Goal: Check status: Check status

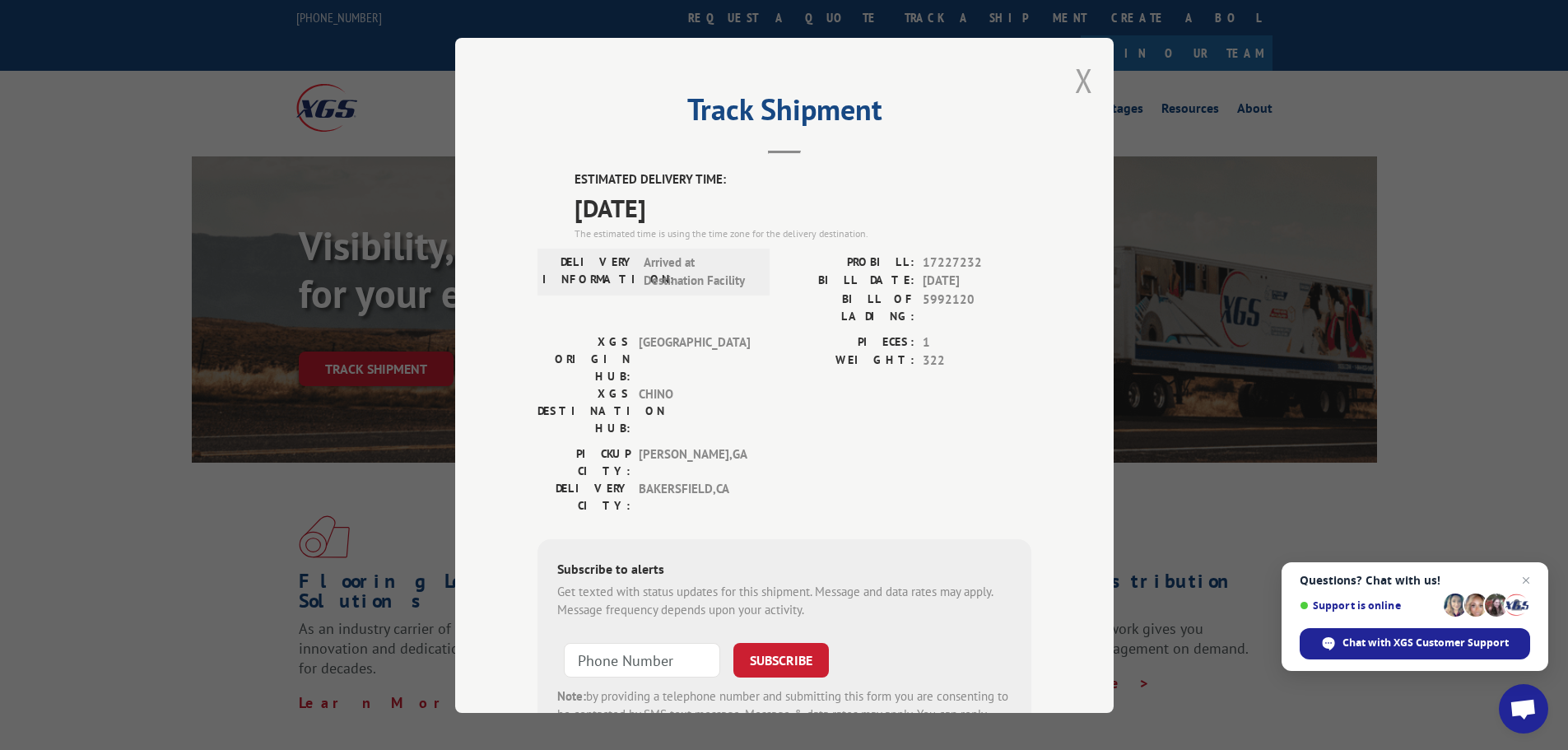
click at [1078, 79] on button "Close modal" at bounding box center [1084, 79] width 18 height 44
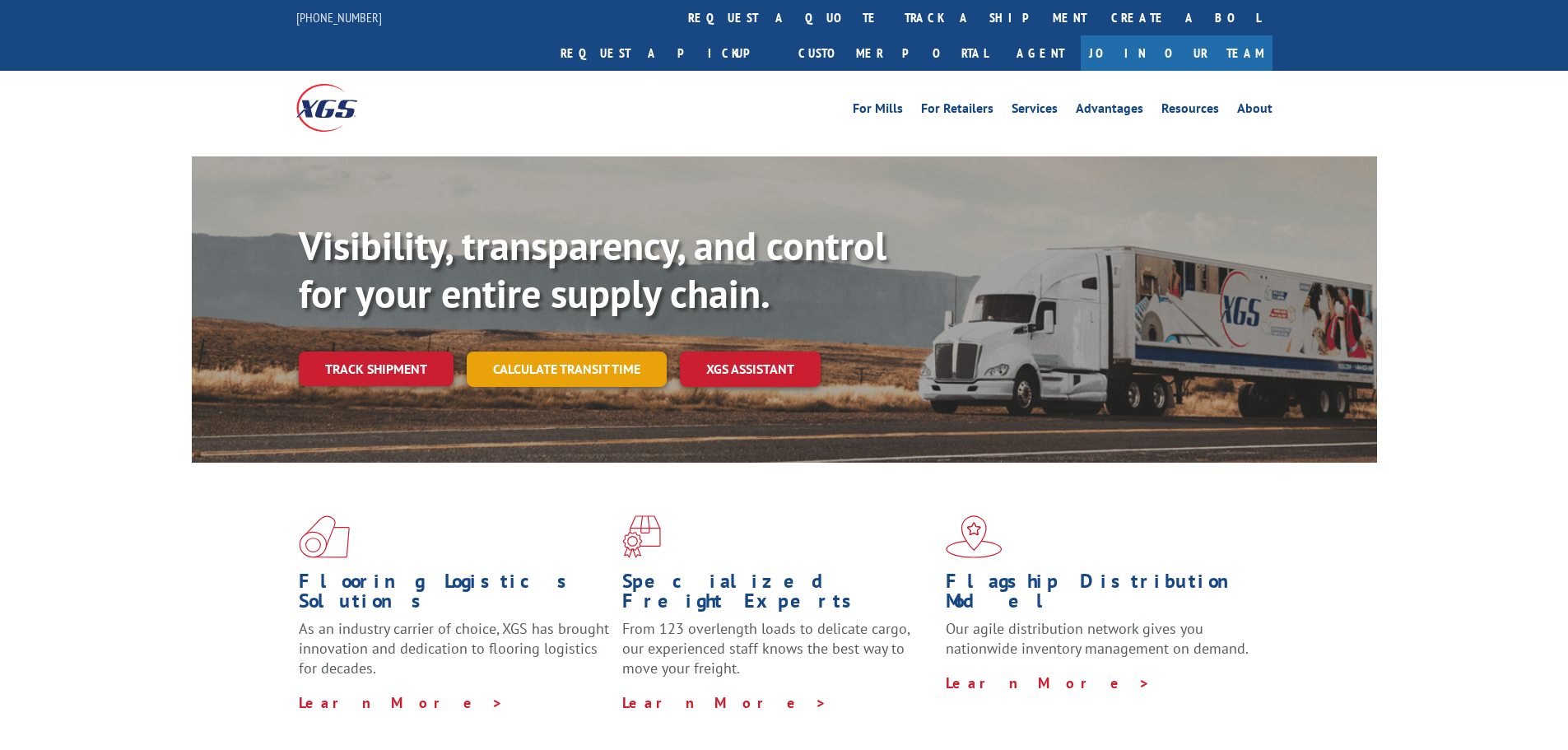
click at [573, 351] on link "Calculate transit time" at bounding box center [567, 368] width 200 height 35
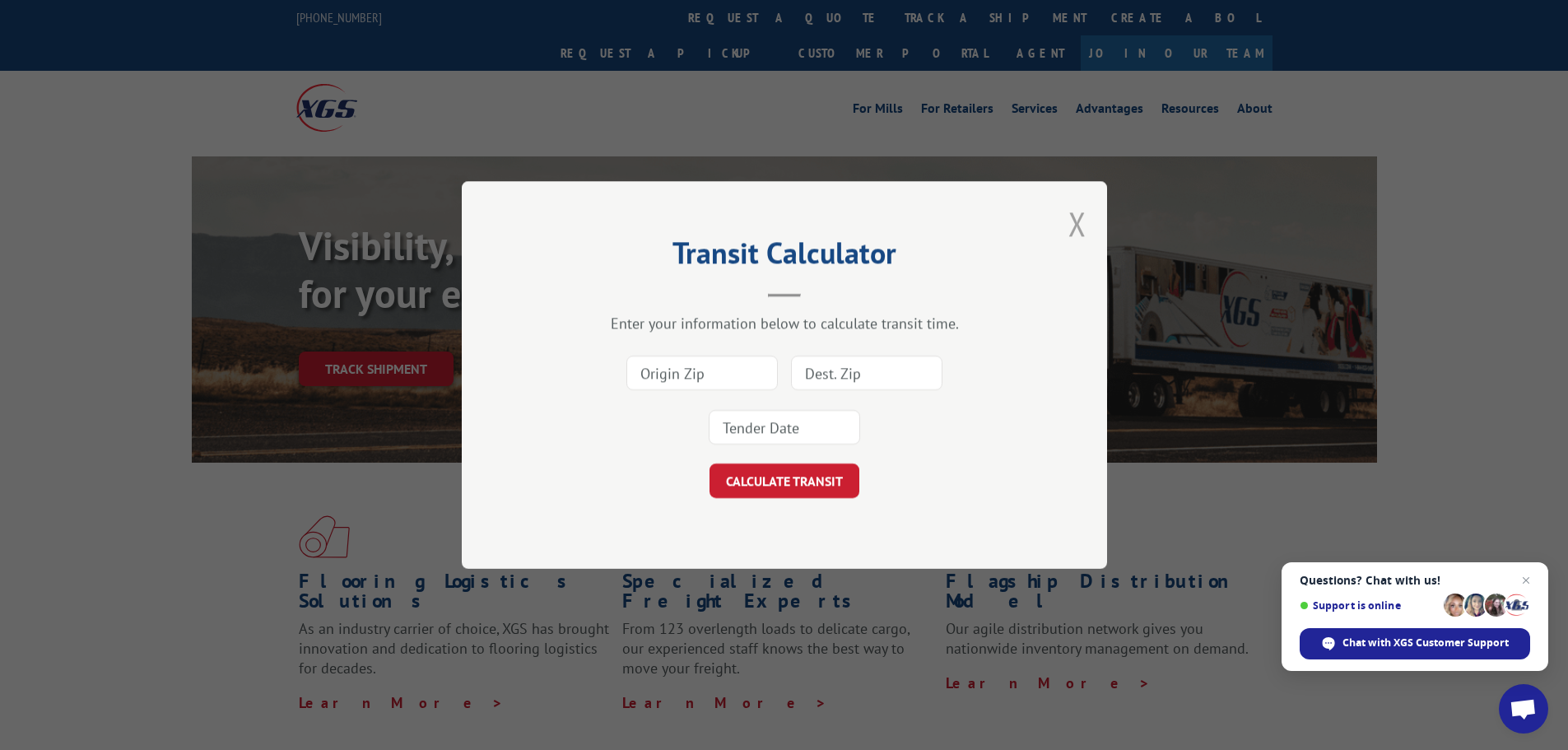
click at [1075, 221] on button "Close modal" at bounding box center [1077, 223] width 18 height 44
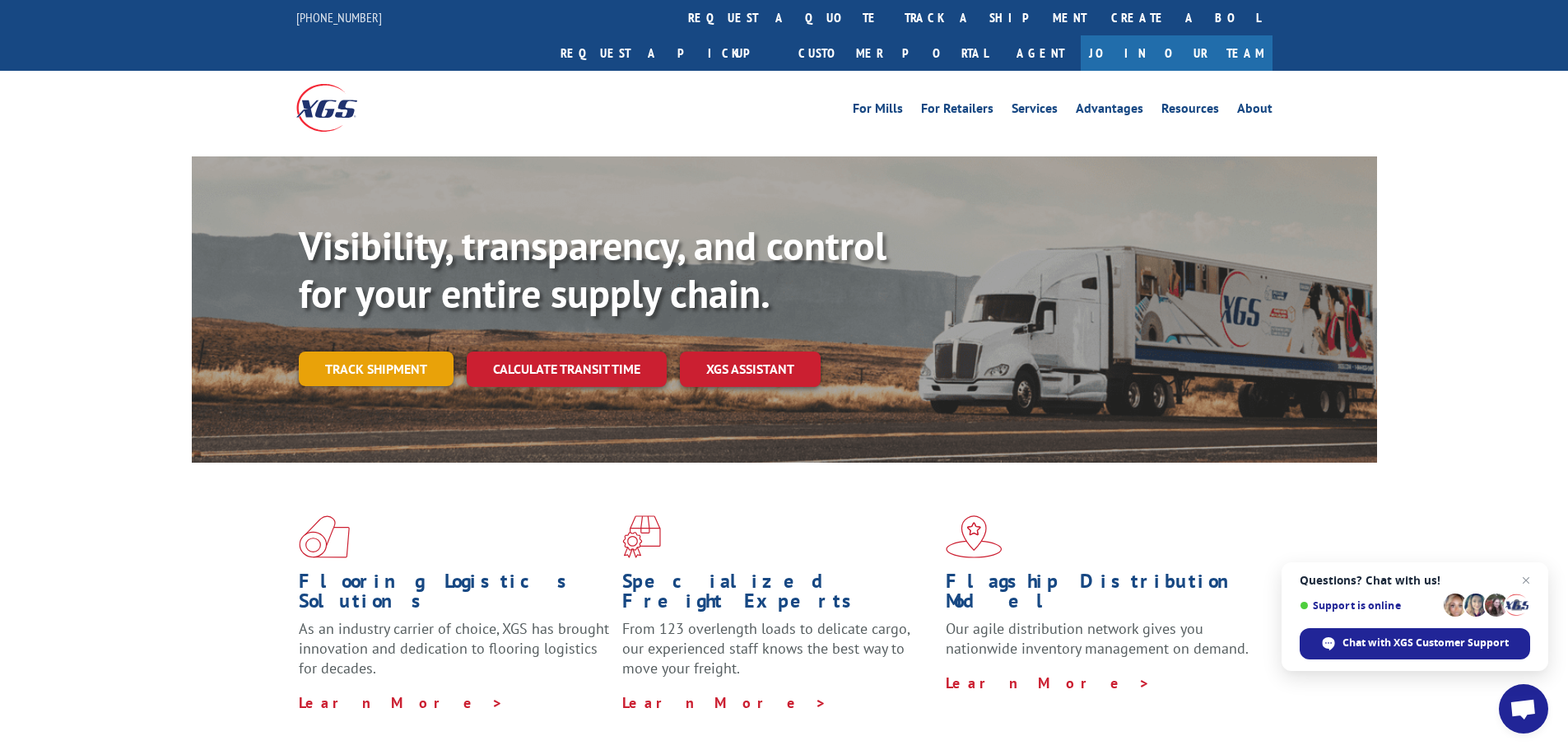
click at [366, 351] on link "Track shipment" at bounding box center [376, 368] width 155 height 34
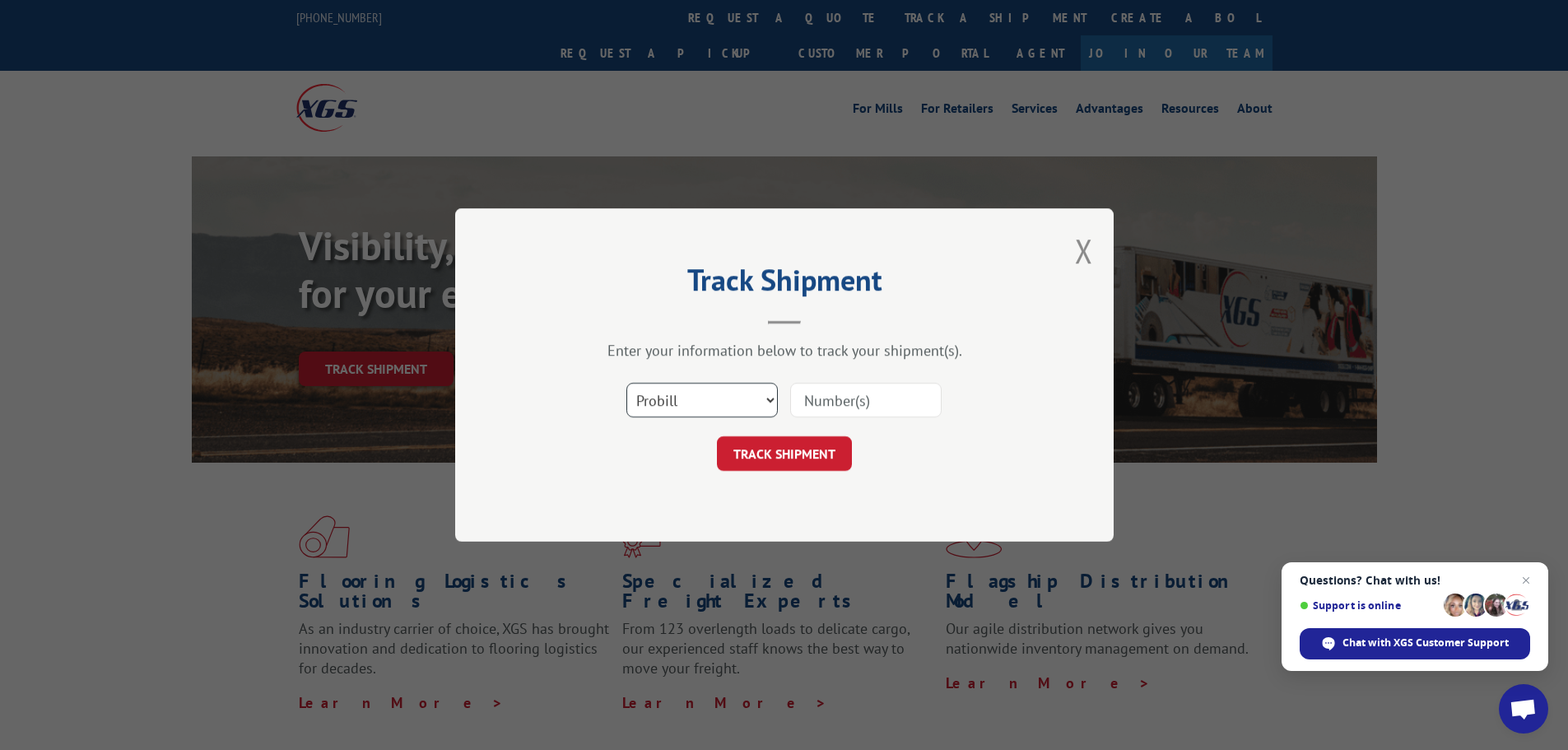
click at [661, 392] on select "Select category... Probill BOL PO" at bounding box center [702, 400] width 151 height 34
select select "bol"
click at [626, 383] on select "Select category... Probill BOL PO" at bounding box center [702, 400] width 151 height 34
click at [829, 387] on input at bounding box center [866, 400] width 151 height 34
paste input "5999044"
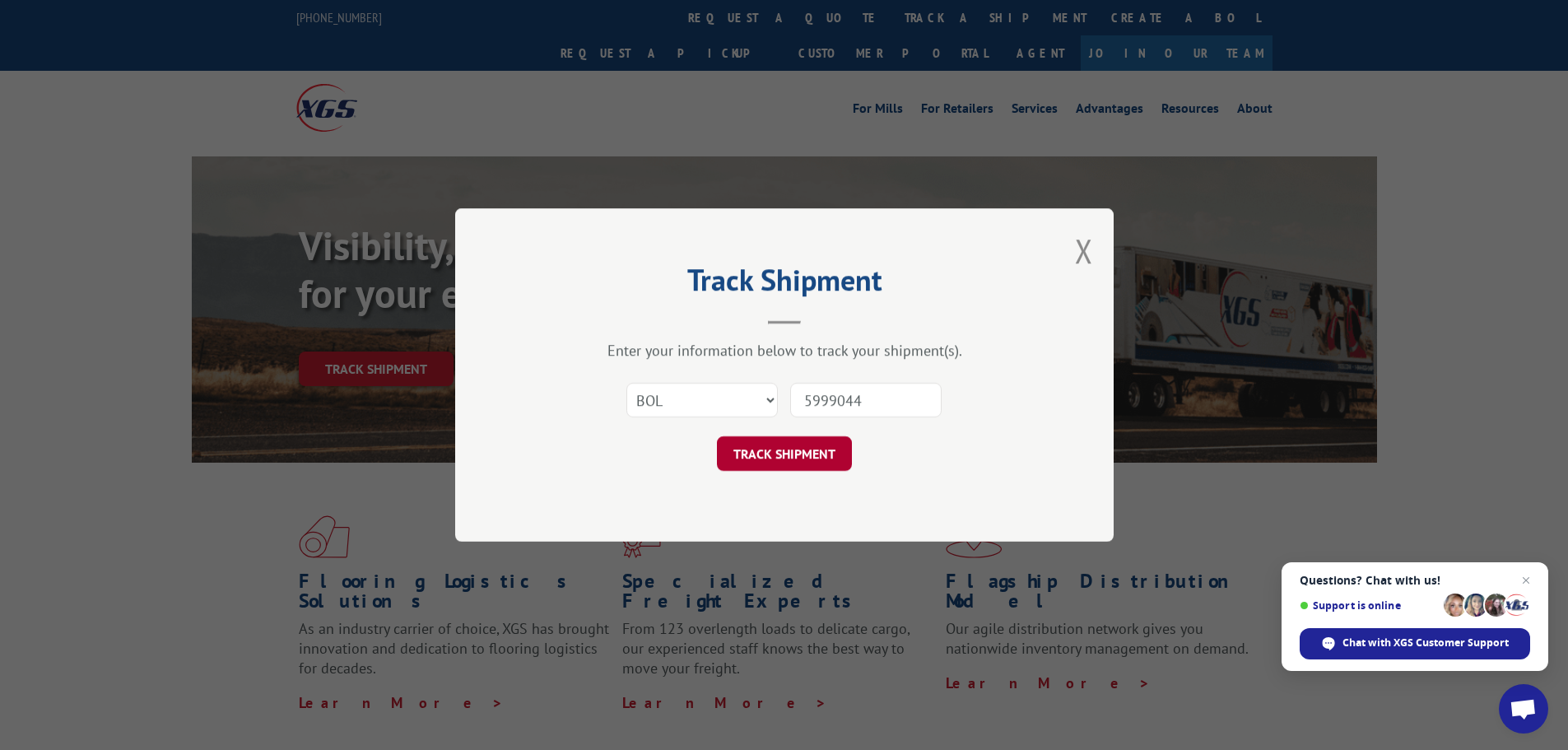
type input "5999044"
click at [790, 462] on button "TRACK SHIPMENT" at bounding box center [784, 454] width 135 height 34
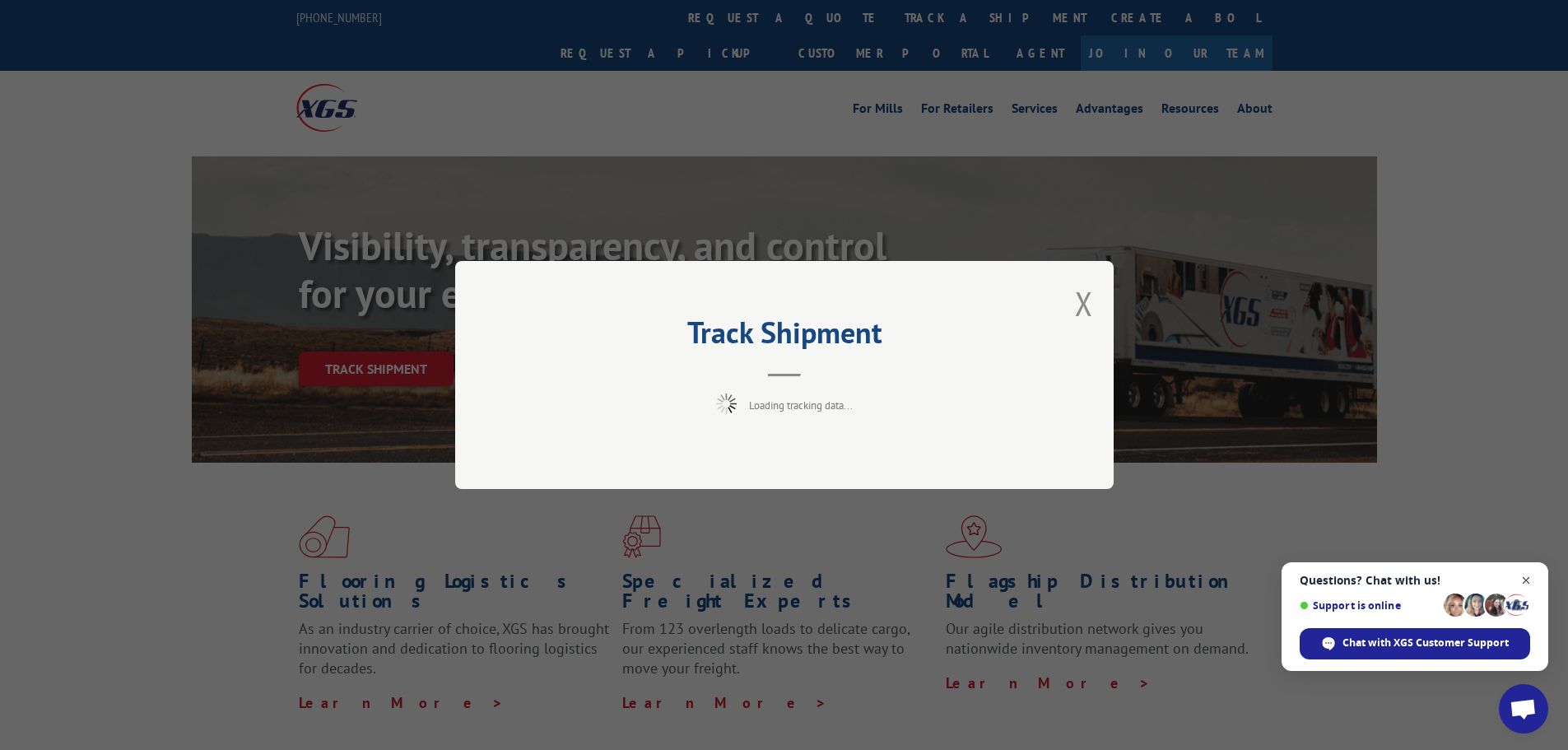
click at [1528, 579] on span "Open chat" at bounding box center [1526, 581] width 21 height 21
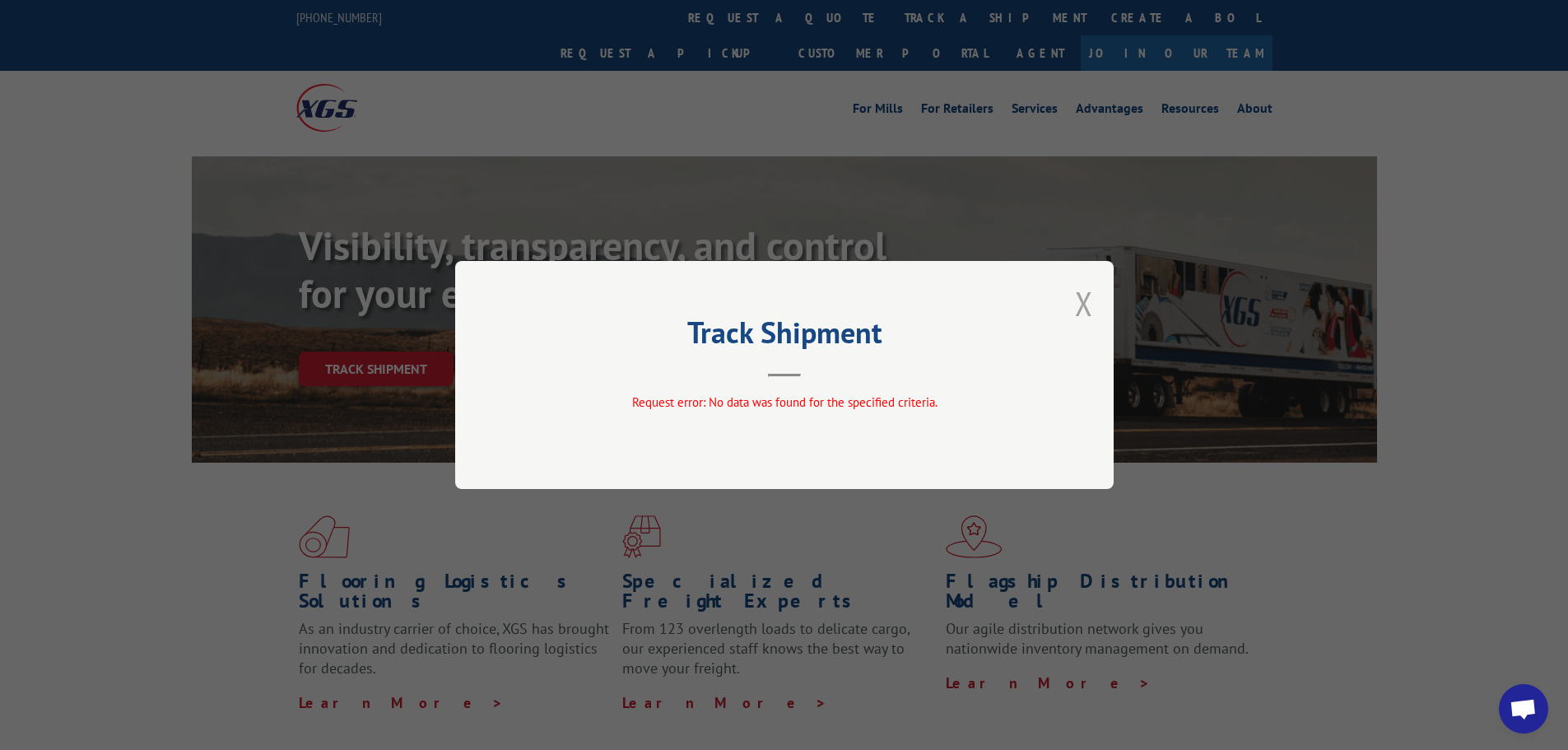
click at [1083, 296] on button "Close modal" at bounding box center [1084, 302] width 18 height 44
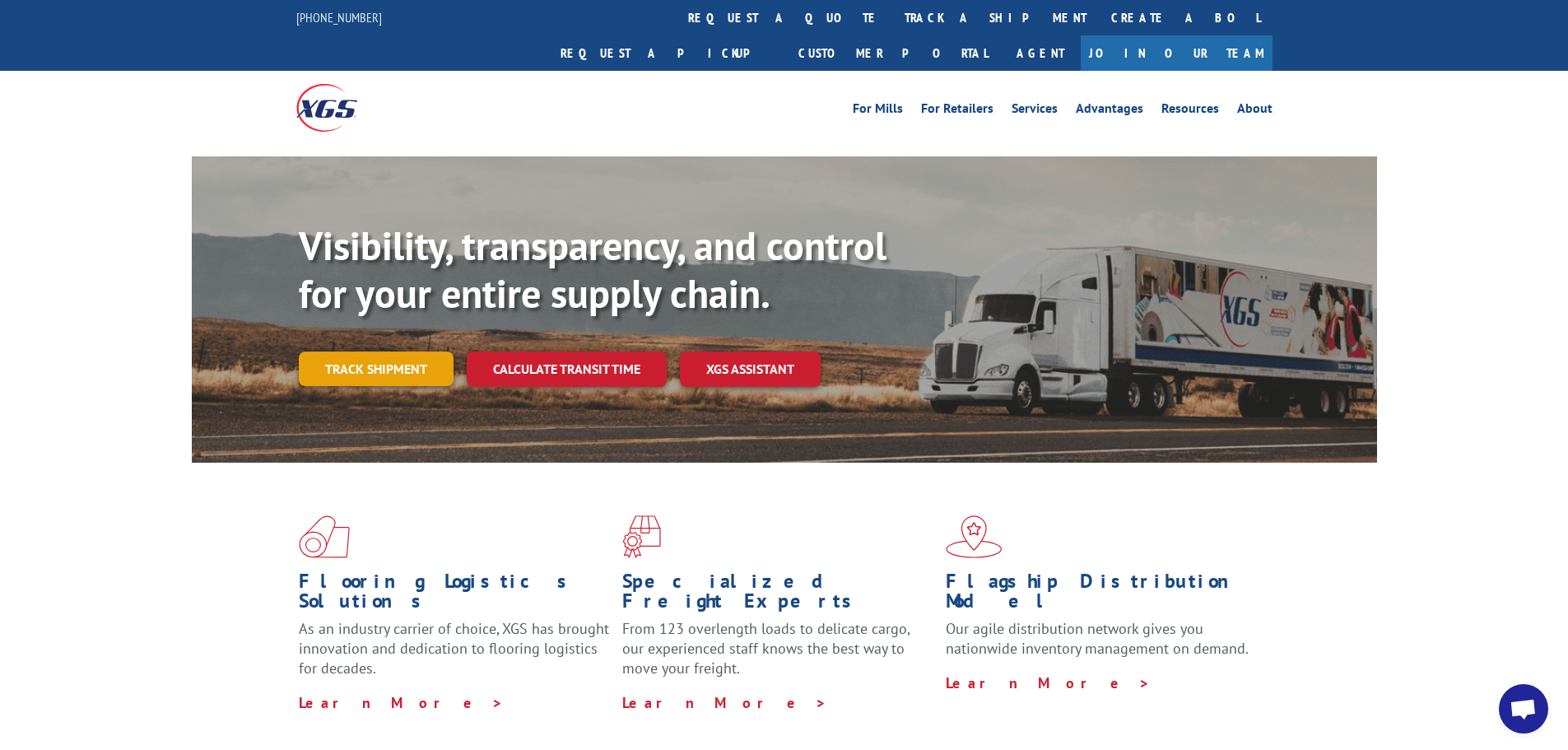
click at [392, 351] on link "Track shipment" at bounding box center [376, 368] width 155 height 34
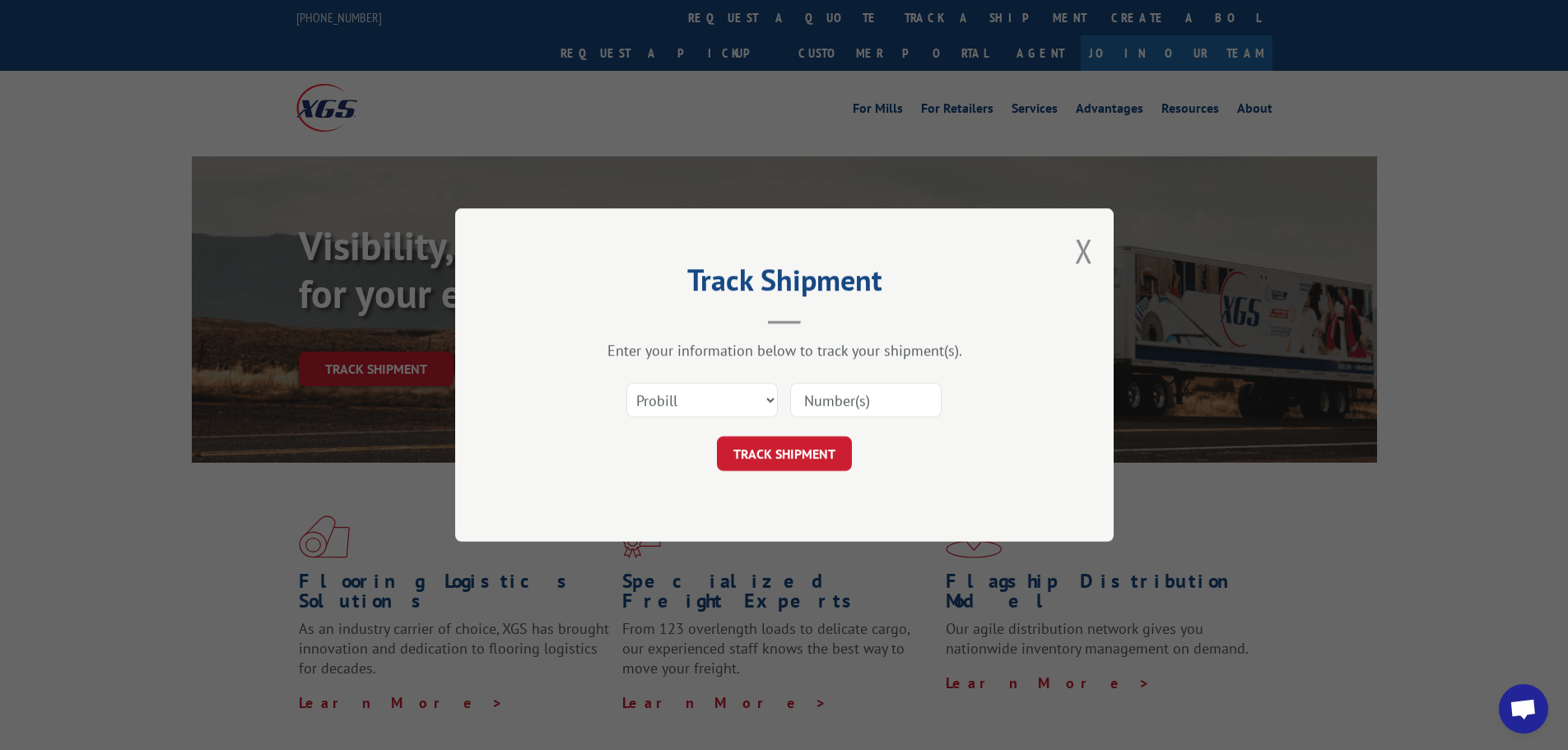
click at [881, 407] on input at bounding box center [866, 400] width 151 height 34
paste input "5999044"
type input "5999044"
click at [806, 447] on button "TRACK SHIPMENT" at bounding box center [784, 454] width 135 height 34
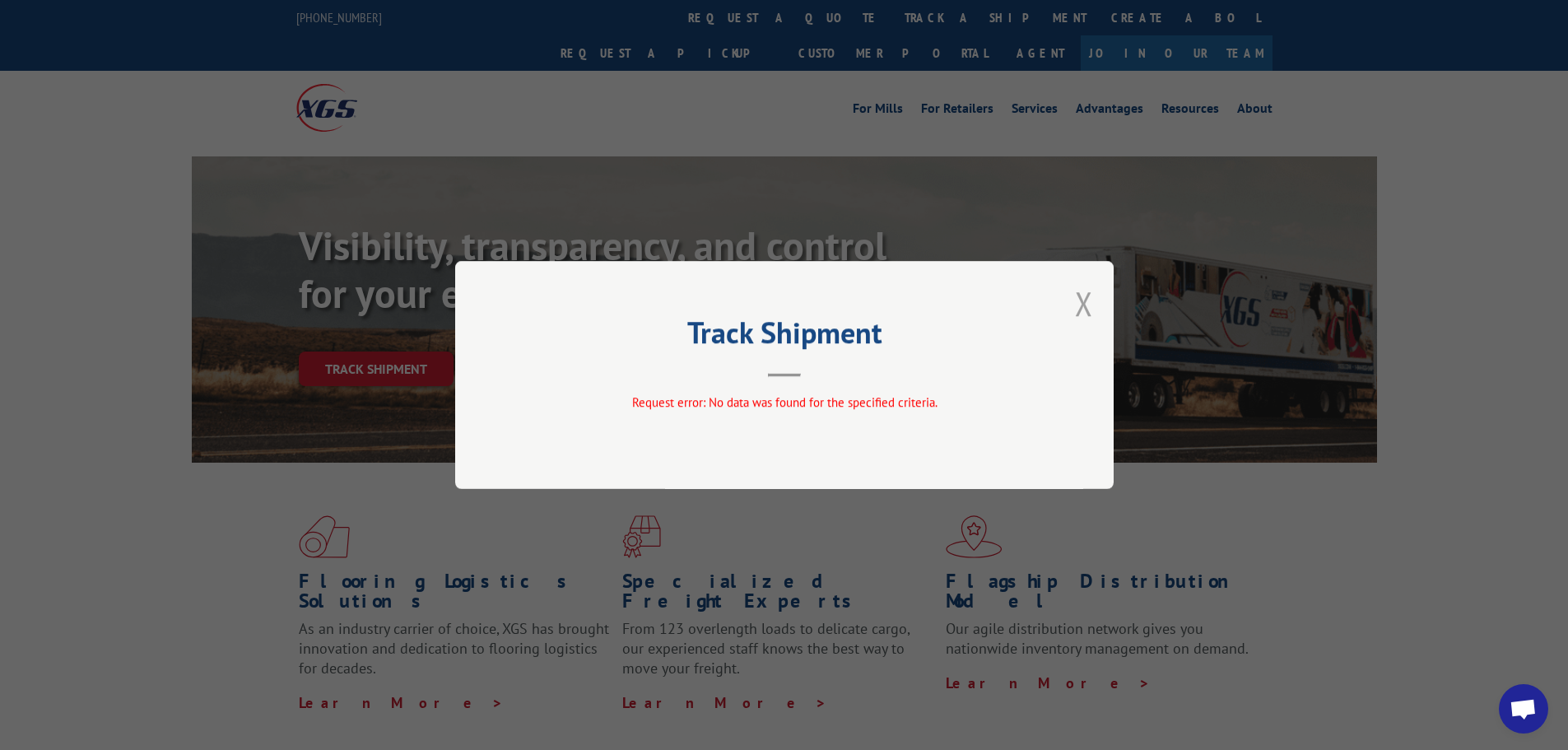
click at [1089, 302] on button "Close modal" at bounding box center [1084, 302] width 18 height 44
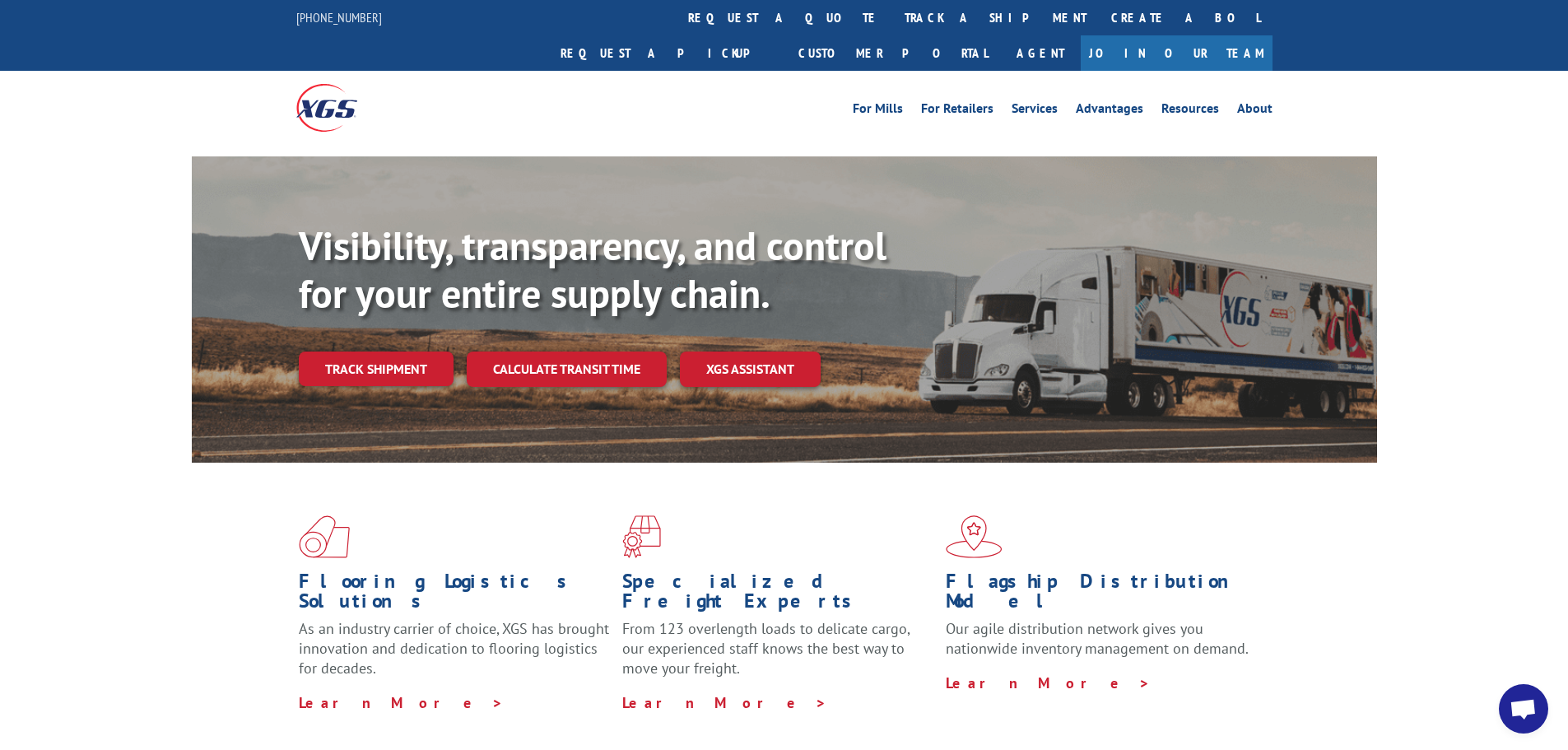
click at [419, 313] on div "Visibility, transparency, and control for your entire supply chain. Track shipm…" at bounding box center [838, 337] width 1078 height 230
click at [413, 351] on link "Track shipment" at bounding box center [376, 368] width 155 height 34
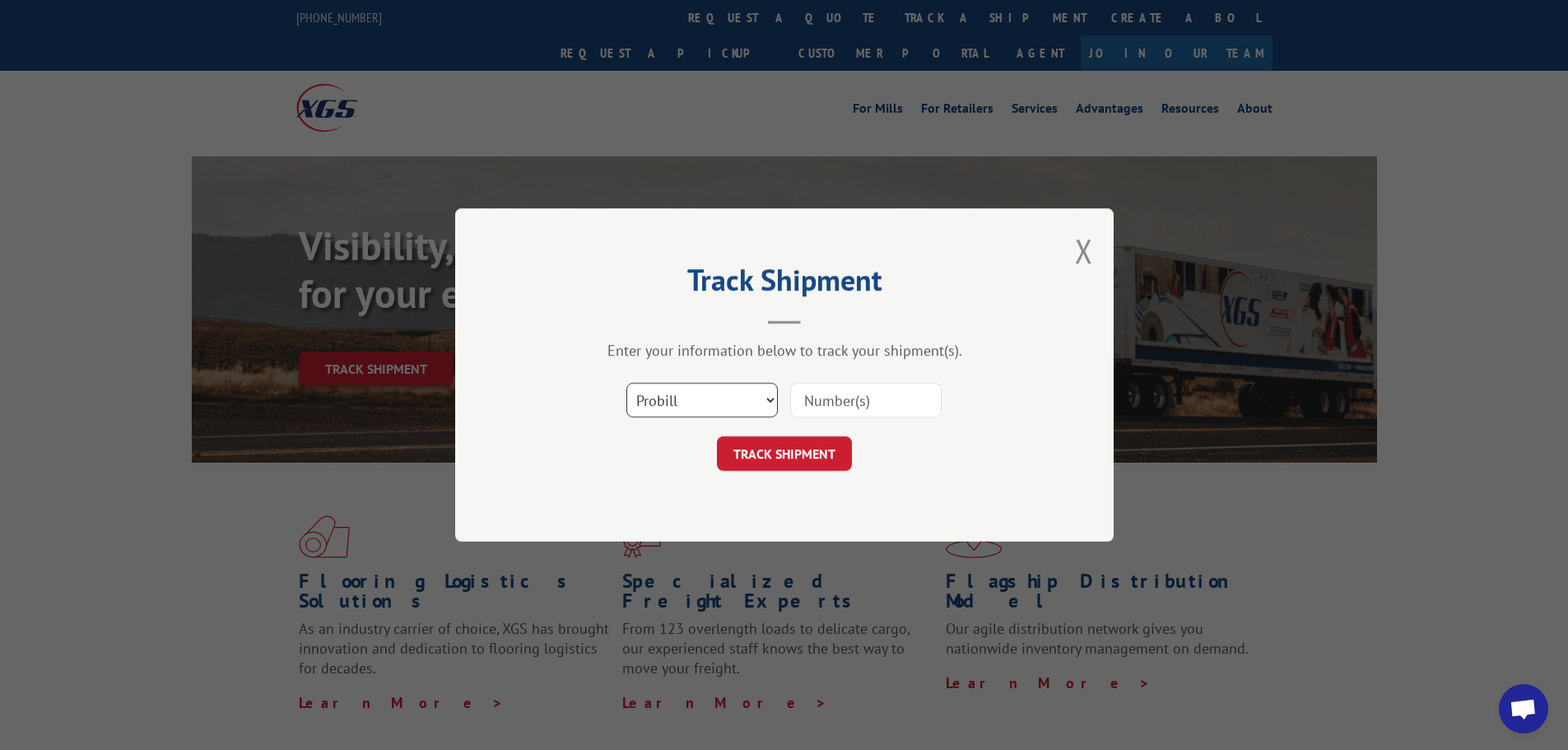
click at [684, 391] on select "Select category... Probill BOL PO" at bounding box center [702, 400] width 151 height 34
select select "bol"
click at [626, 383] on select "Select category... Probill BOL PO" at bounding box center [702, 400] width 151 height 34
click at [853, 402] on input at bounding box center [866, 400] width 151 height 34
paste input "5999044"
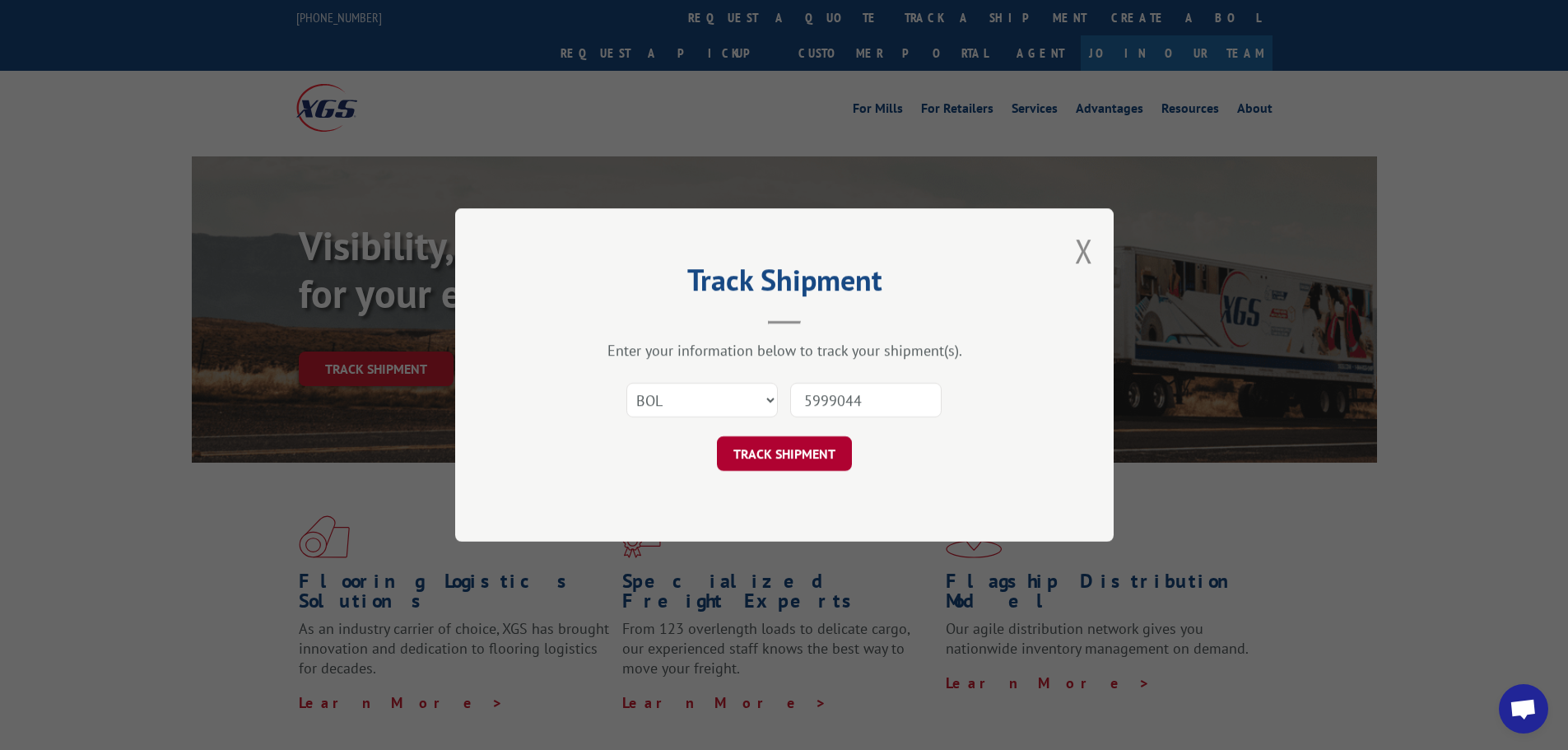
type input "5999044"
click at [790, 448] on button "TRACK SHIPMENT" at bounding box center [784, 454] width 135 height 34
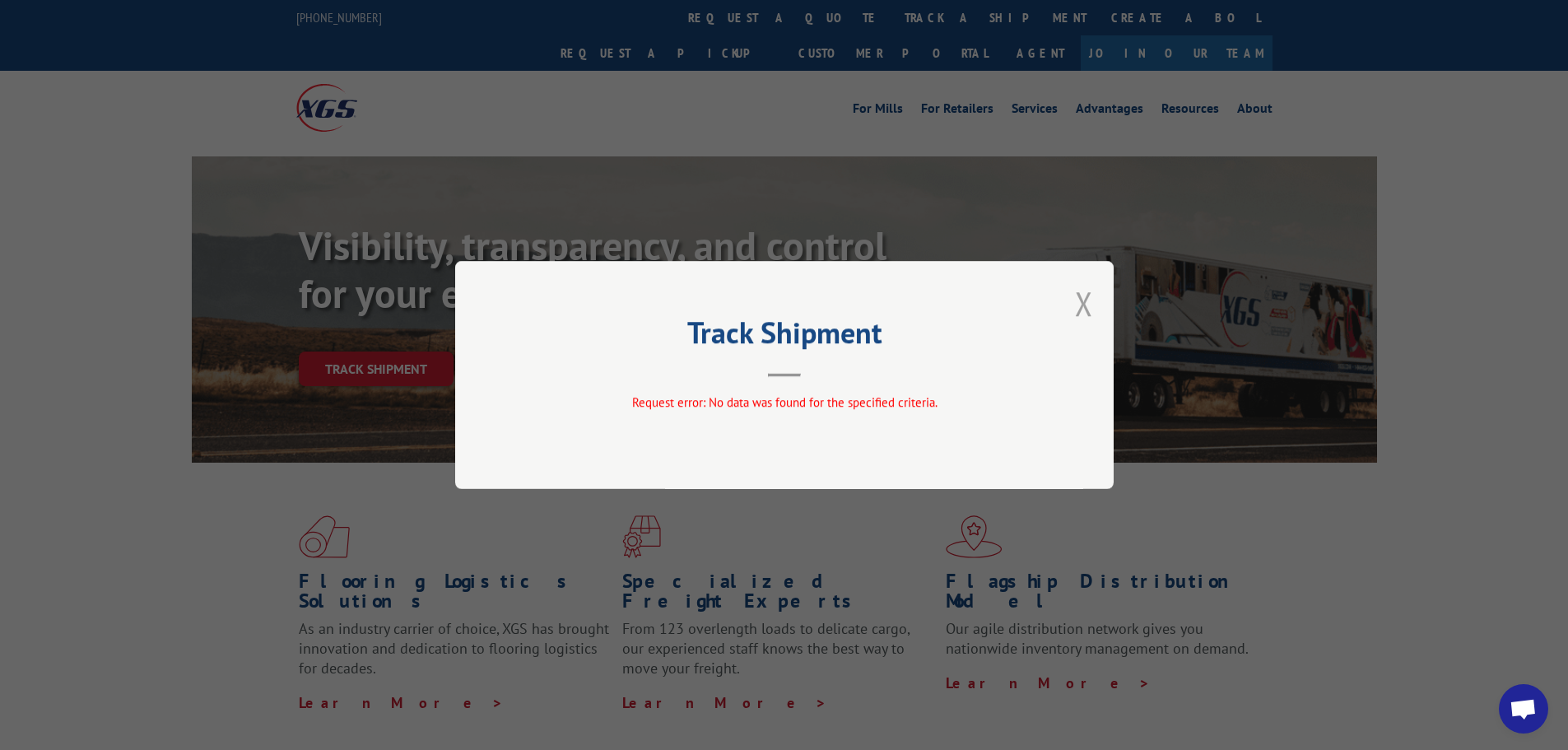
click at [1086, 305] on button "Close modal" at bounding box center [1084, 302] width 18 height 44
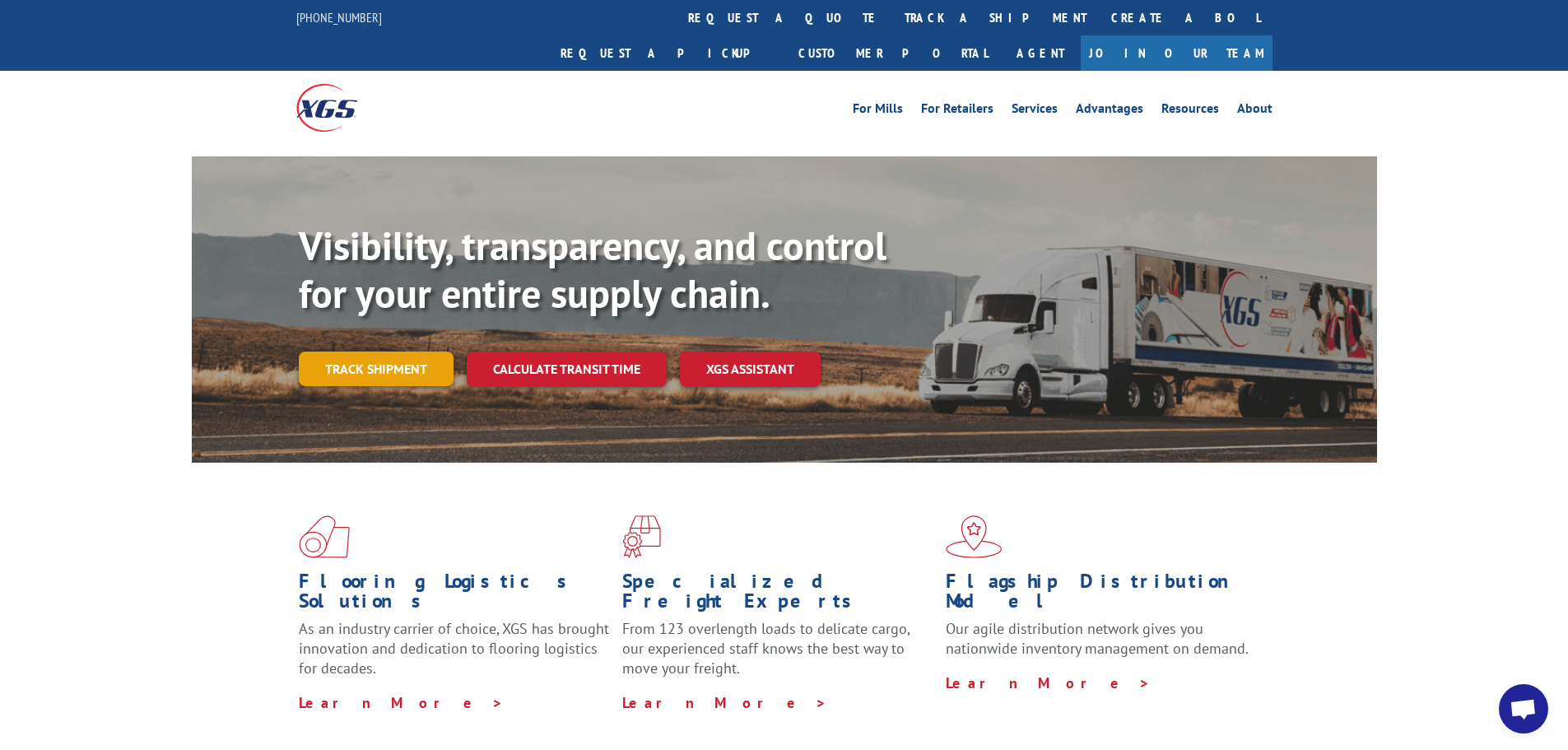
click at [390, 351] on link "Track shipment" at bounding box center [376, 368] width 155 height 34
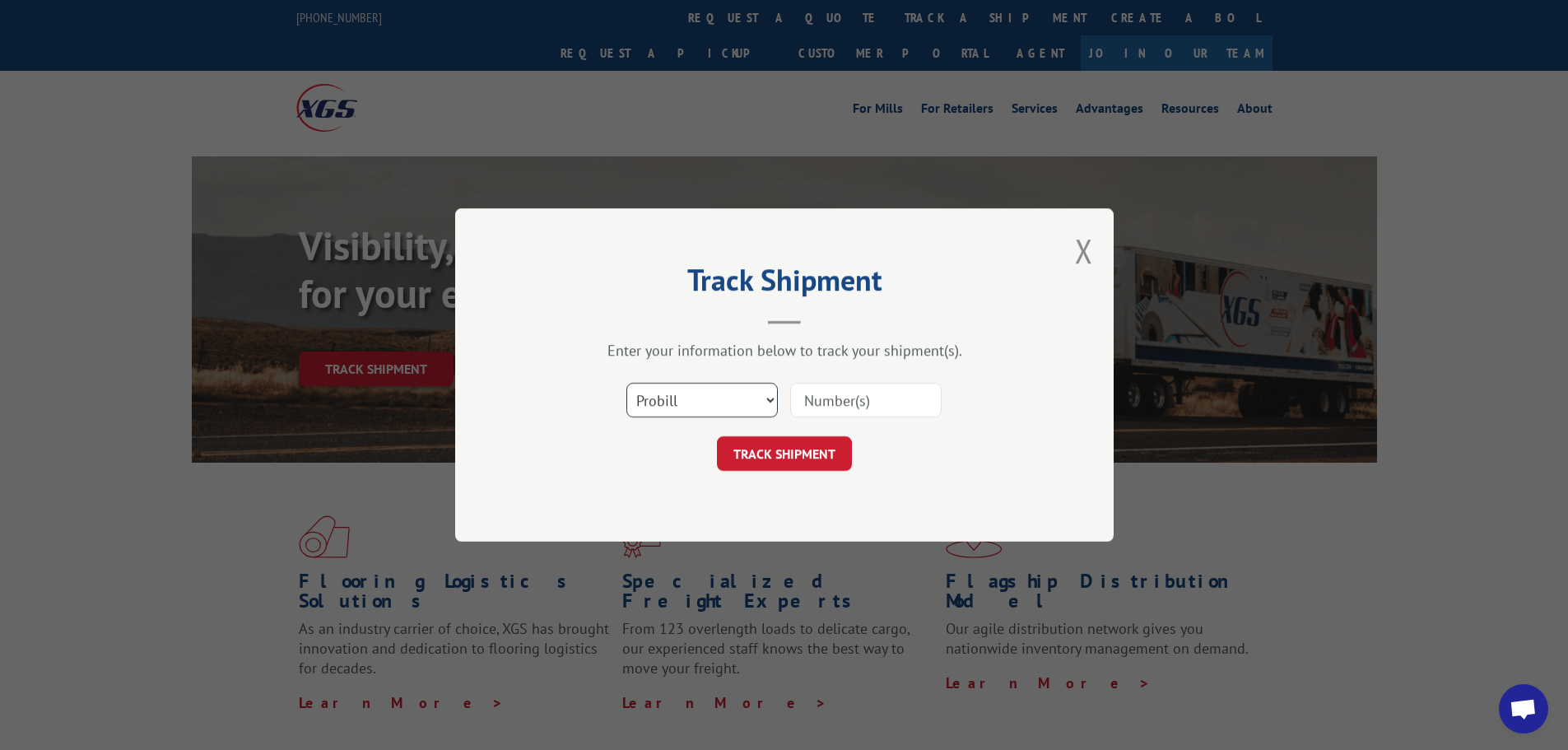
click at [697, 404] on select "Select category... Probill BOL PO" at bounding box center [702, 400] width 151 height 34
click at [846, 408] on input at bounding box center [866, 400] width 151 height 34
paste input "5092429"
type input "5092429"
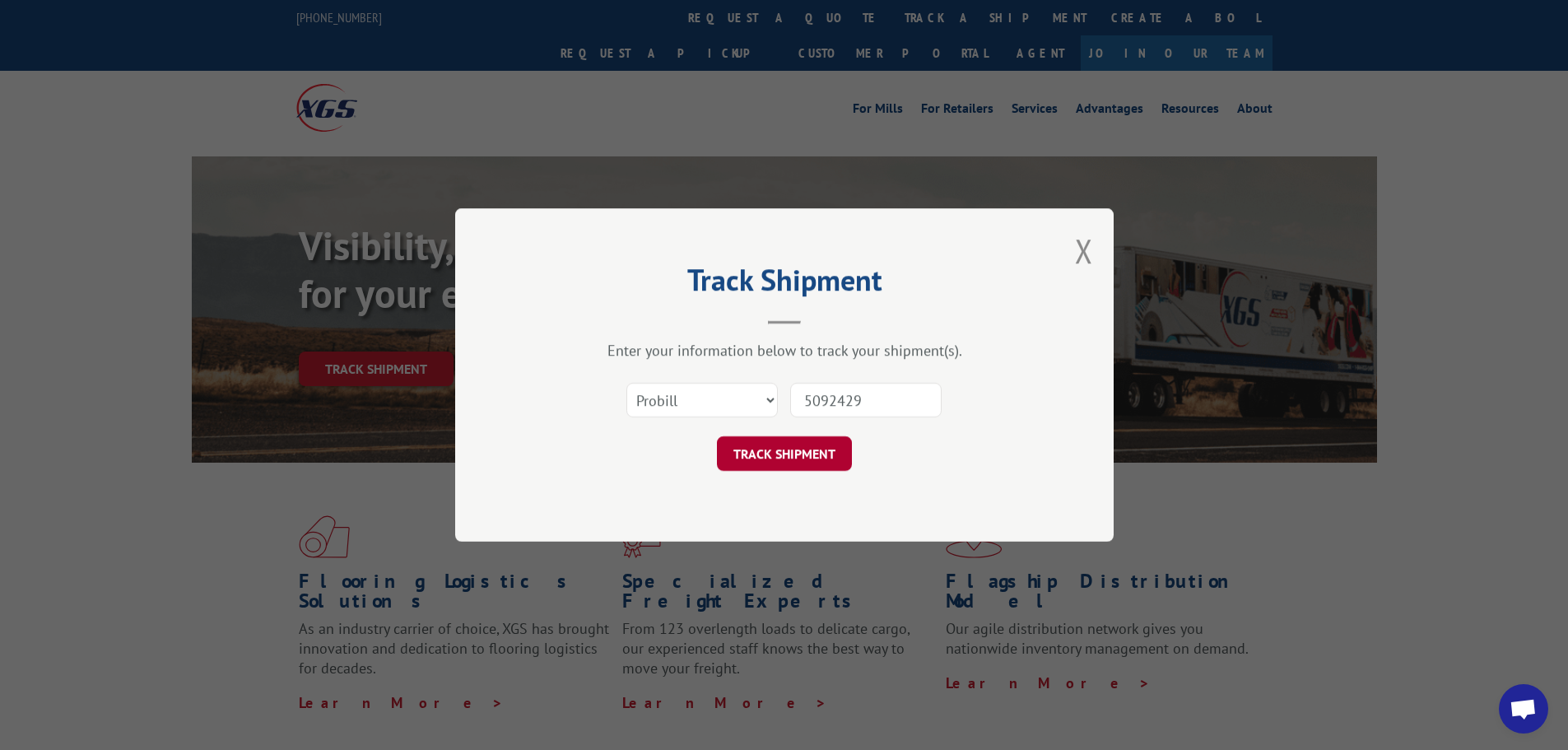
click at [790, 445] on button "TRACK SHIPMENT" at bounding box center [784, 454] width 135 height 34
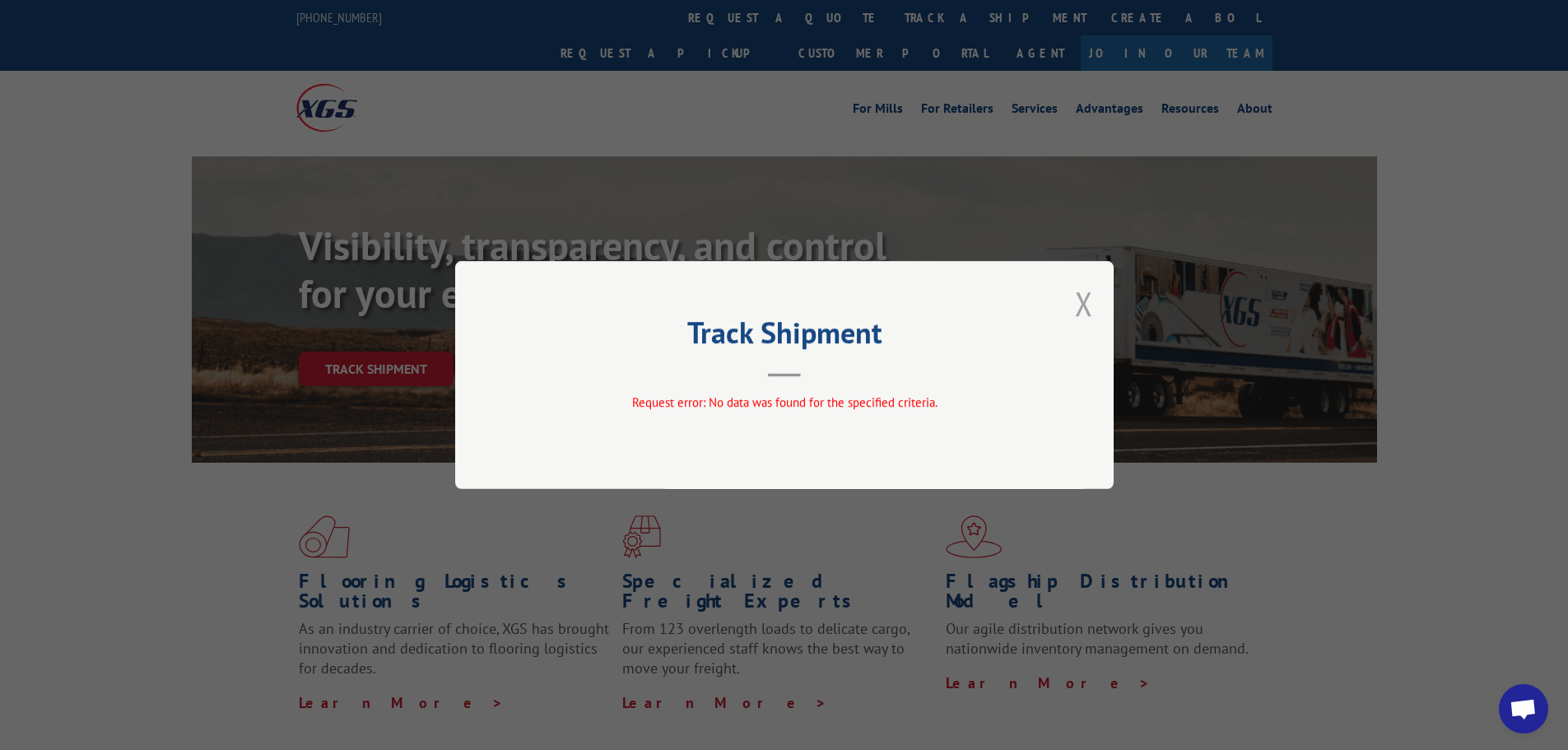
click at [1083, 302] on button "Close modal" at bounding box center [1084, 302] width 18 height 44
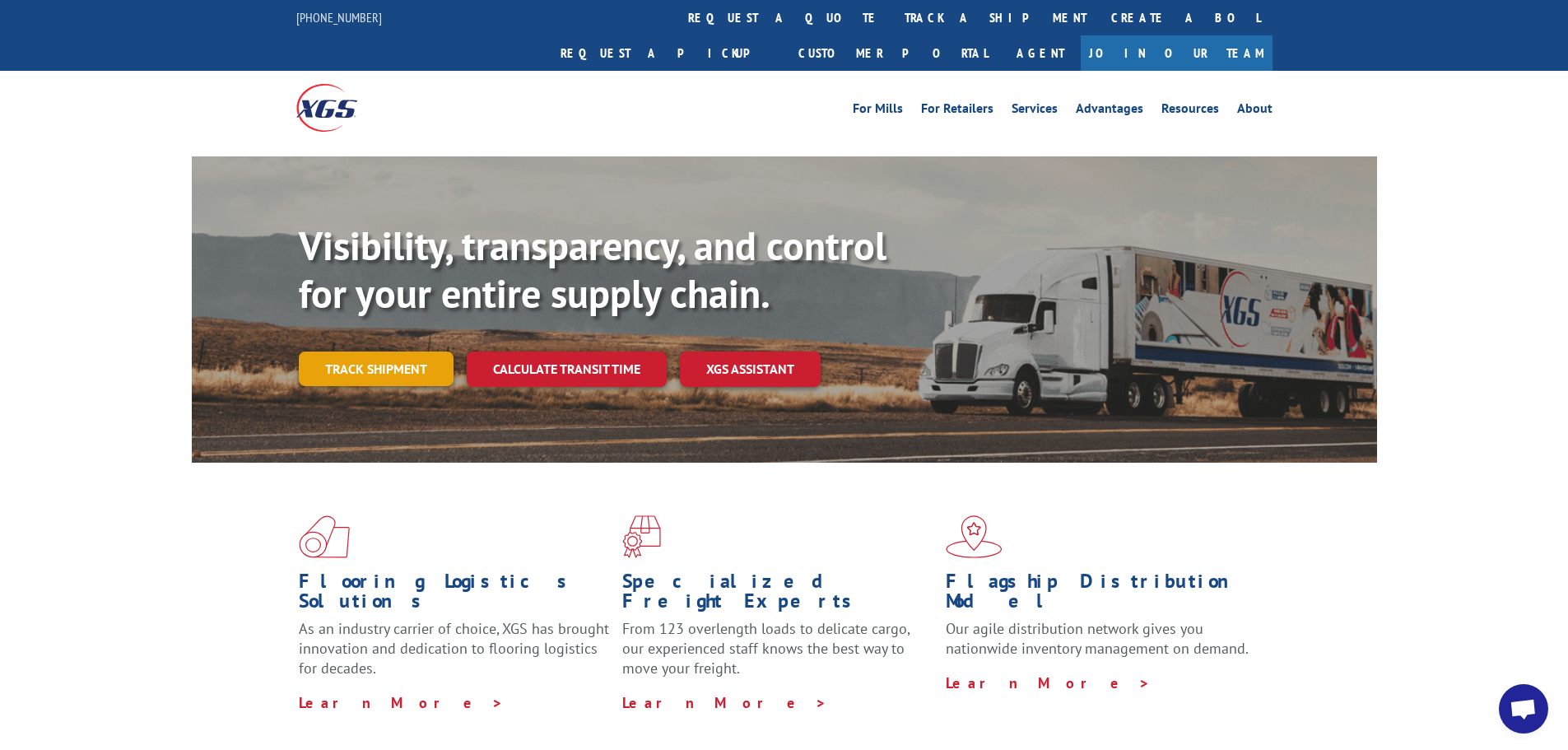
click at [389, 351] on link "Track shipment" at bounding box center [376, 368] width 155 height 34
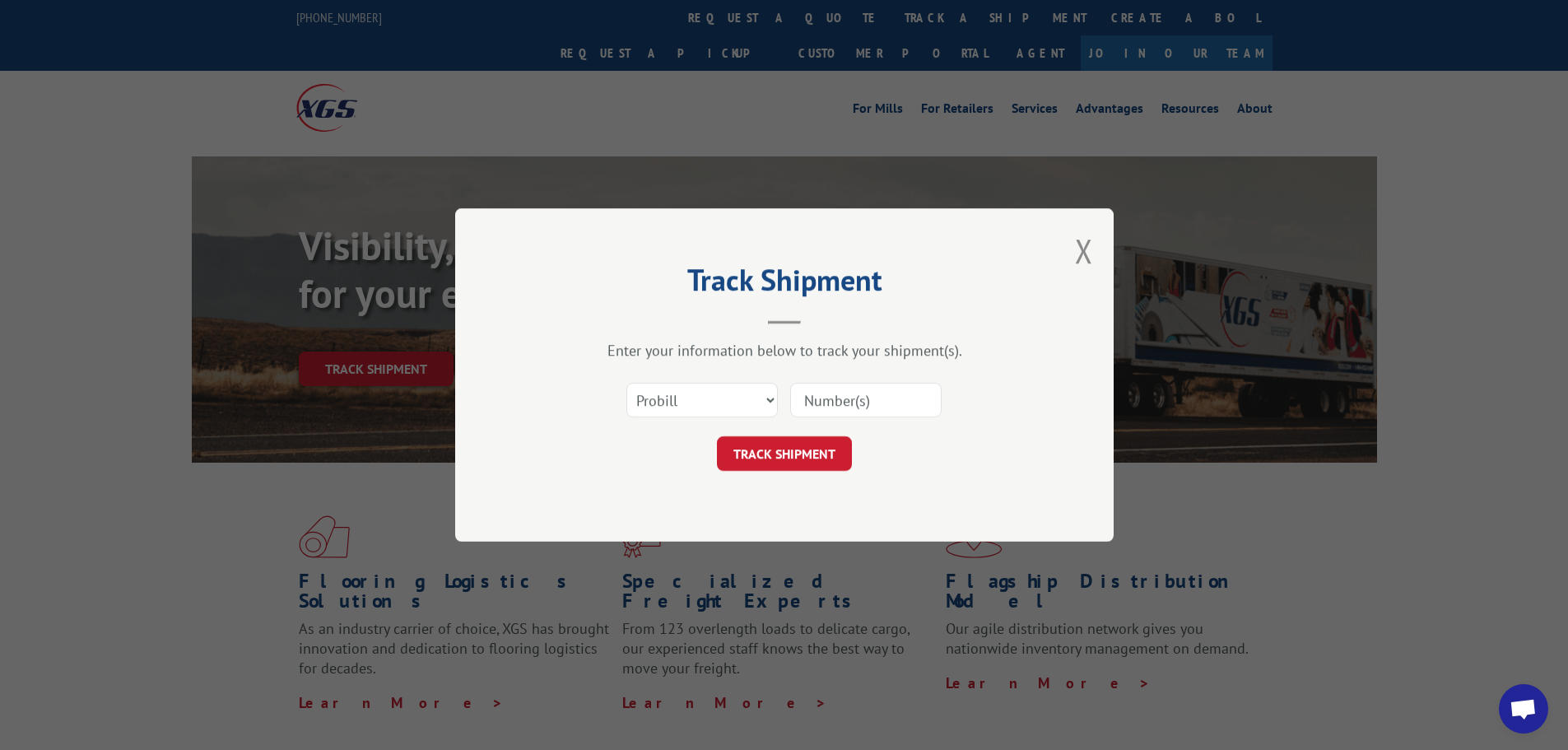
click at [843, 407] on input at bounding box center [866, 400] width 151 height 34
paste input "5092429"
type input "5092429"
click at [776, 450] on button "TRACK SHIPMENT" at bounding box center [784, 454] width 135 height 34
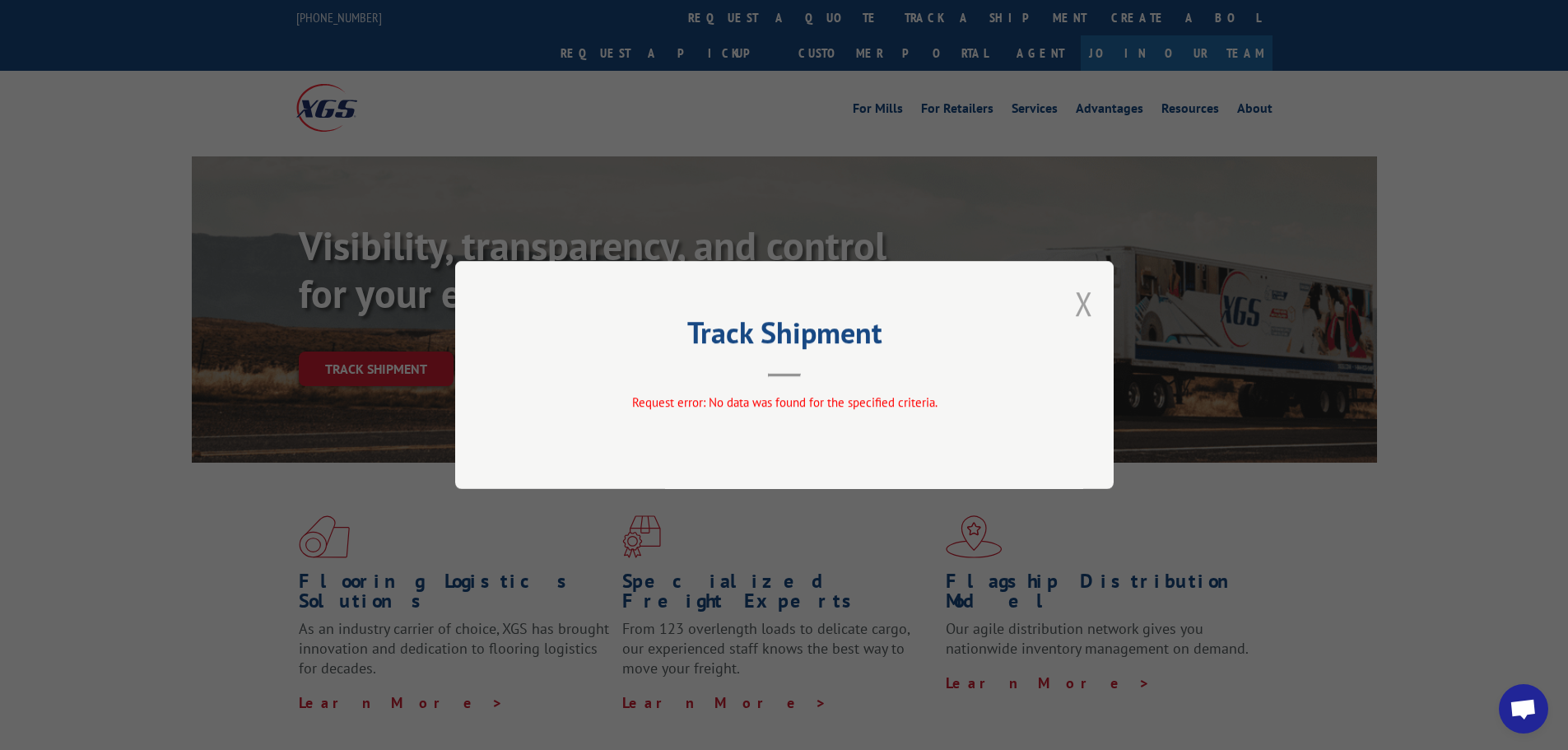
click at [1084, 317] on button "Close modal" at bounding box center [1084, 302] width 18 height 44
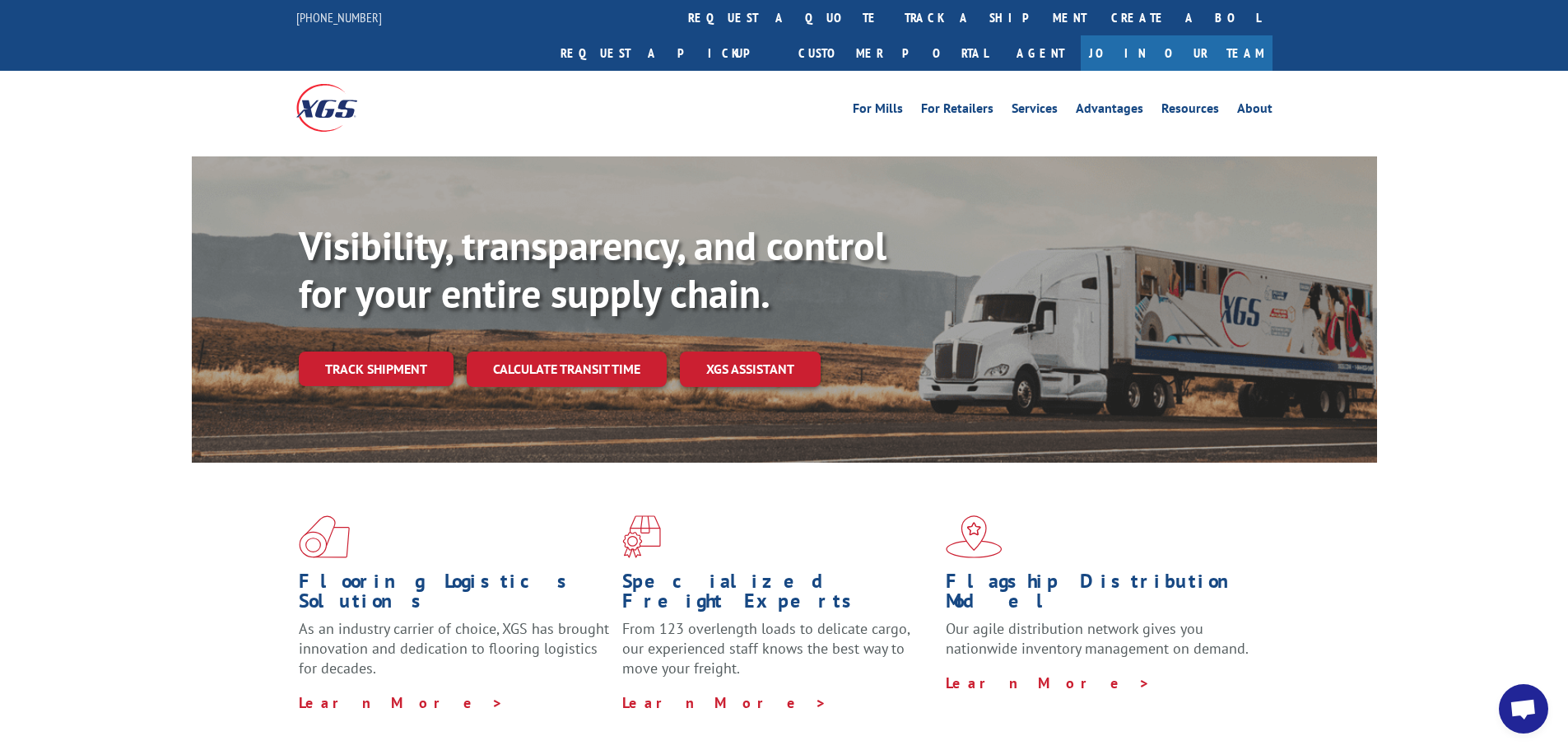
click at [344, 354] on div "Visibility, transparency, and control for your entire supply chain. Track shipm…" at bounding box center [838, 337] width 1078 height 230
click at [353, 351] on link "Track shipment" at bounding box center [376, 368] width 155 height 34
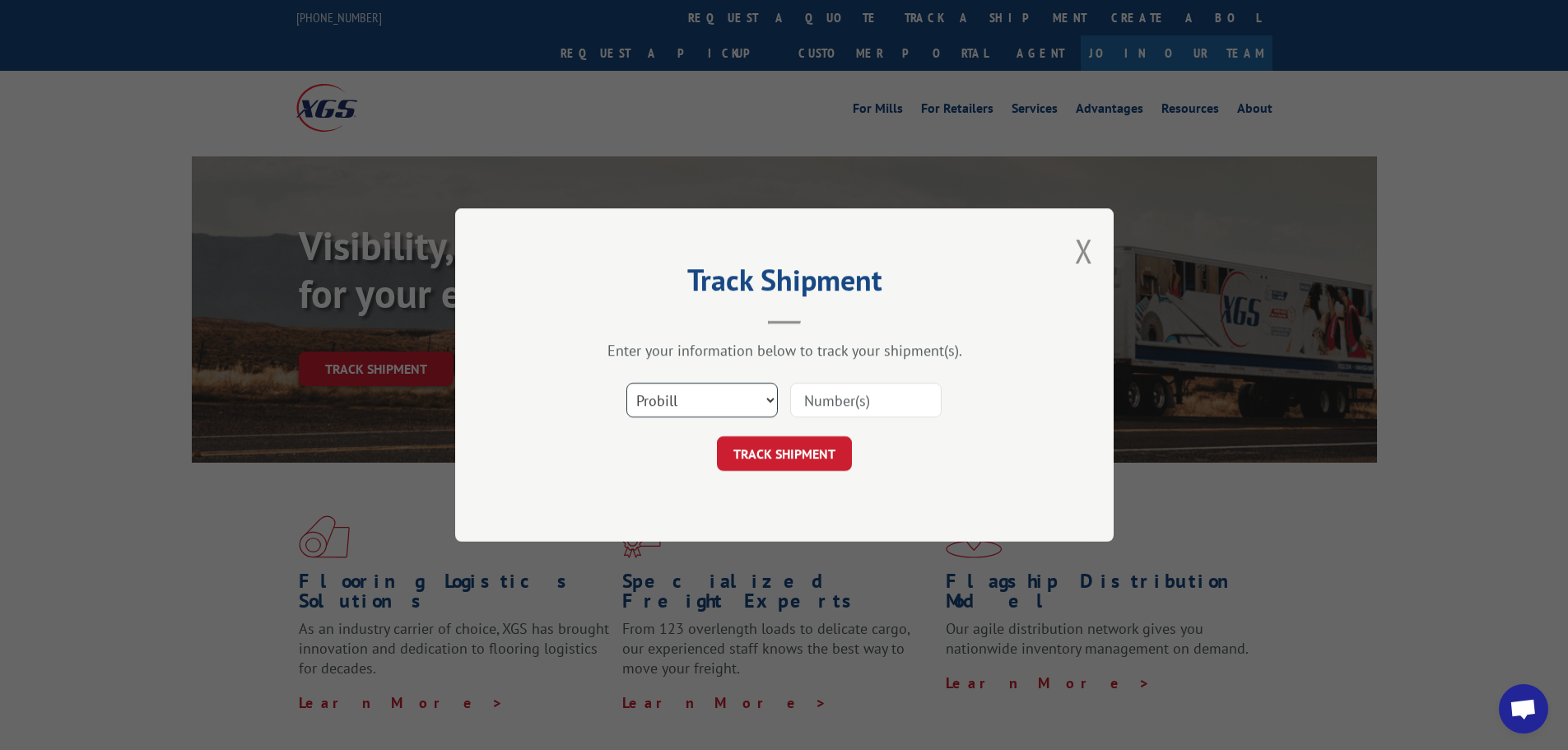
click at [696, 401] on select "Select category... Probill BOL PO" at bounding box center [702, 400] width 151 height 34
select select "bol"
click at [626, 383] on select "Select category... Probill BOL PO" at bounding box center [702, 400] width 151 height 34
click at [824, 391] on input at bounding box center [866, 400] width 151 height 34
paste input "5092429"
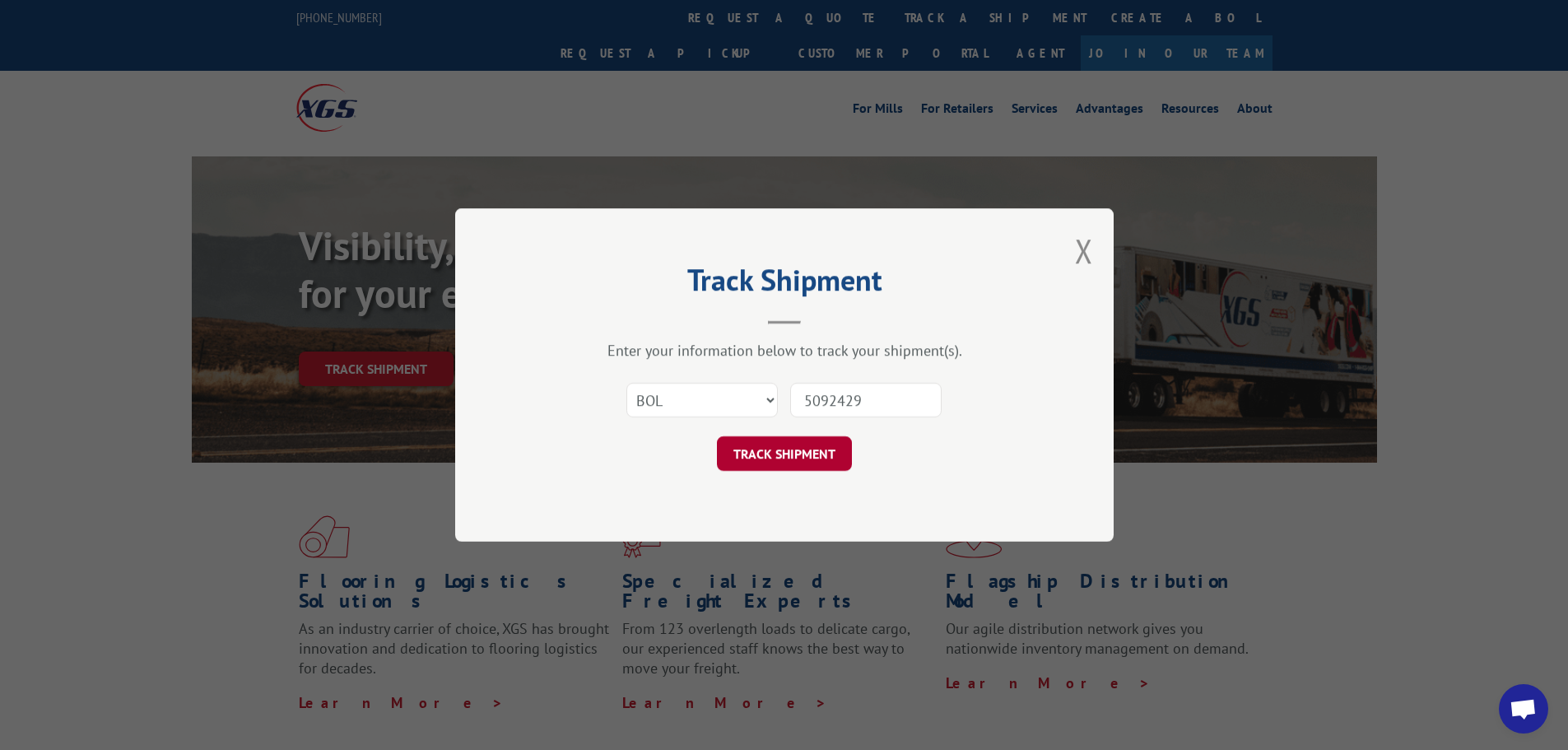
type input "5092429"
click at [774, 451] on button "TRACK SHIPMENT" at bounding box center [784, 454] width 135 height 34
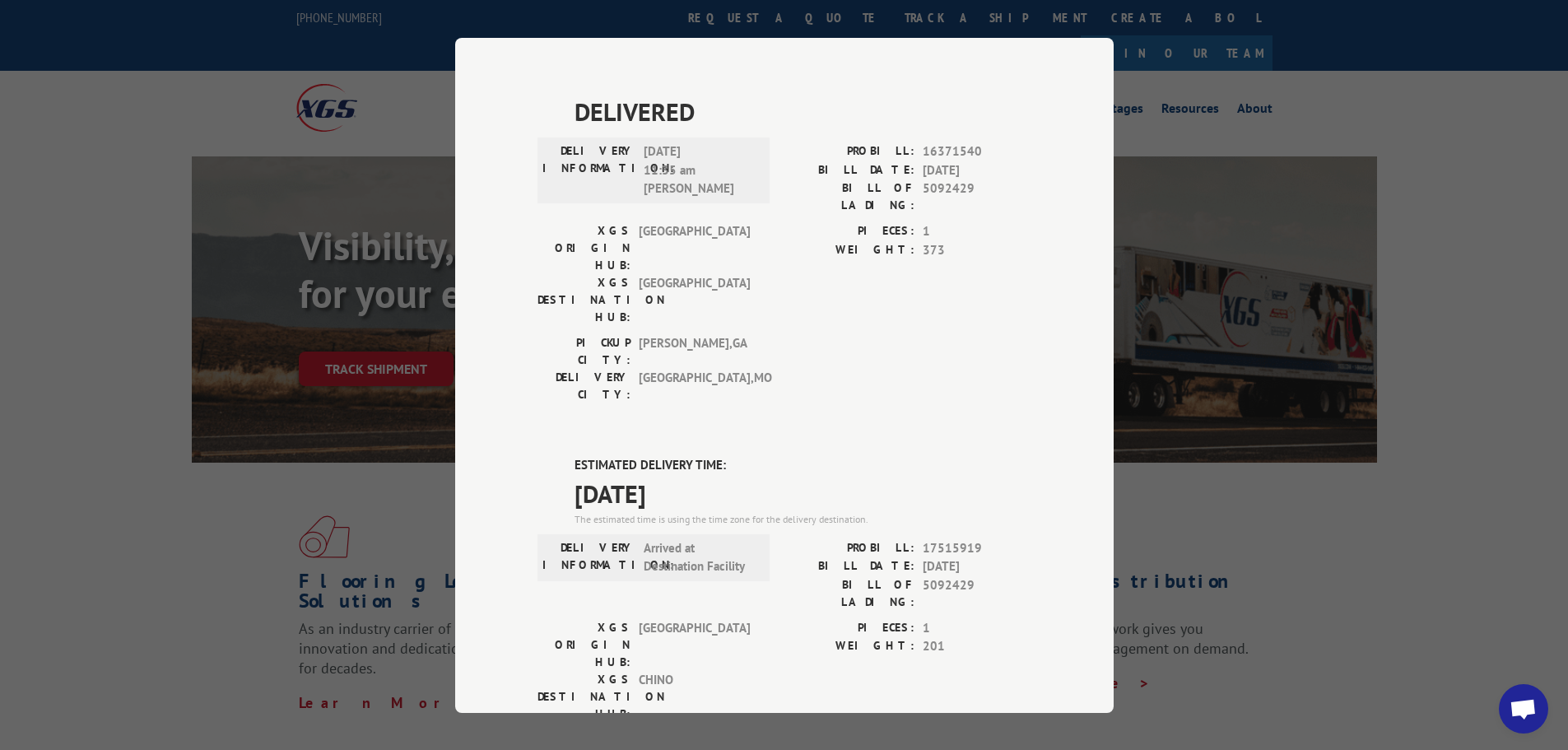
scroll to position [439, 0]
drag, startPoint x: 567, startPoint y: 271, endPoint x: 720, endPoint y: 309, distance: 157.6
click at [726, 457] on div "ESTIMATED DELIVERY TIME: [DATE] The estimated time is using the time zone for t…" at bounding box center [784, 753] width 494 height 592
copy div "ESTIMATED DELIVERY TIME: [DATE]"
click at [1243, 293] on div "Track Shipment DELIVERED DELIVERY INFORMATION: [DATE] 11:55 am [PERSON_NAME]: 1…" at bounding box center [784, 375] width 1568 height 750
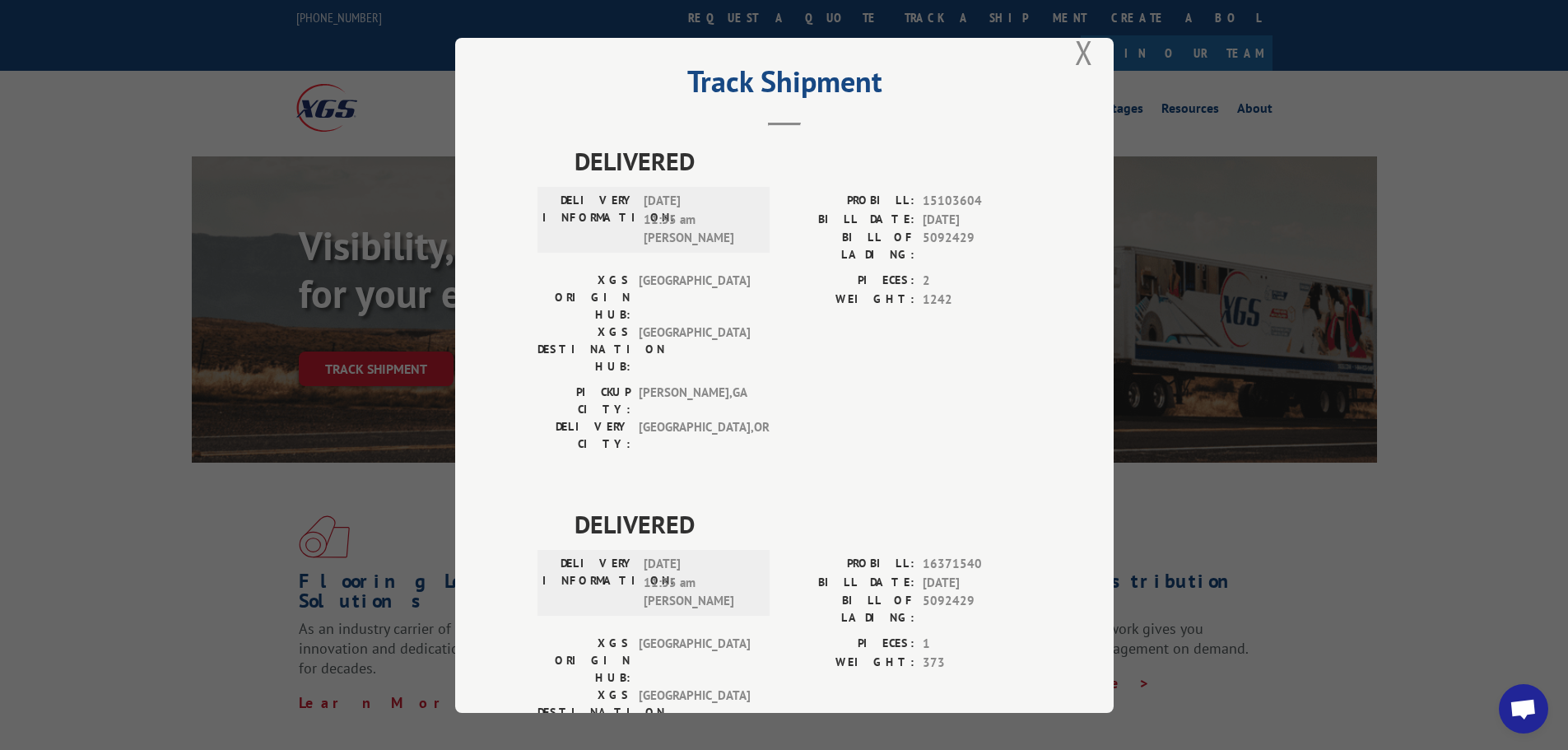
scroll to position [0, 0]
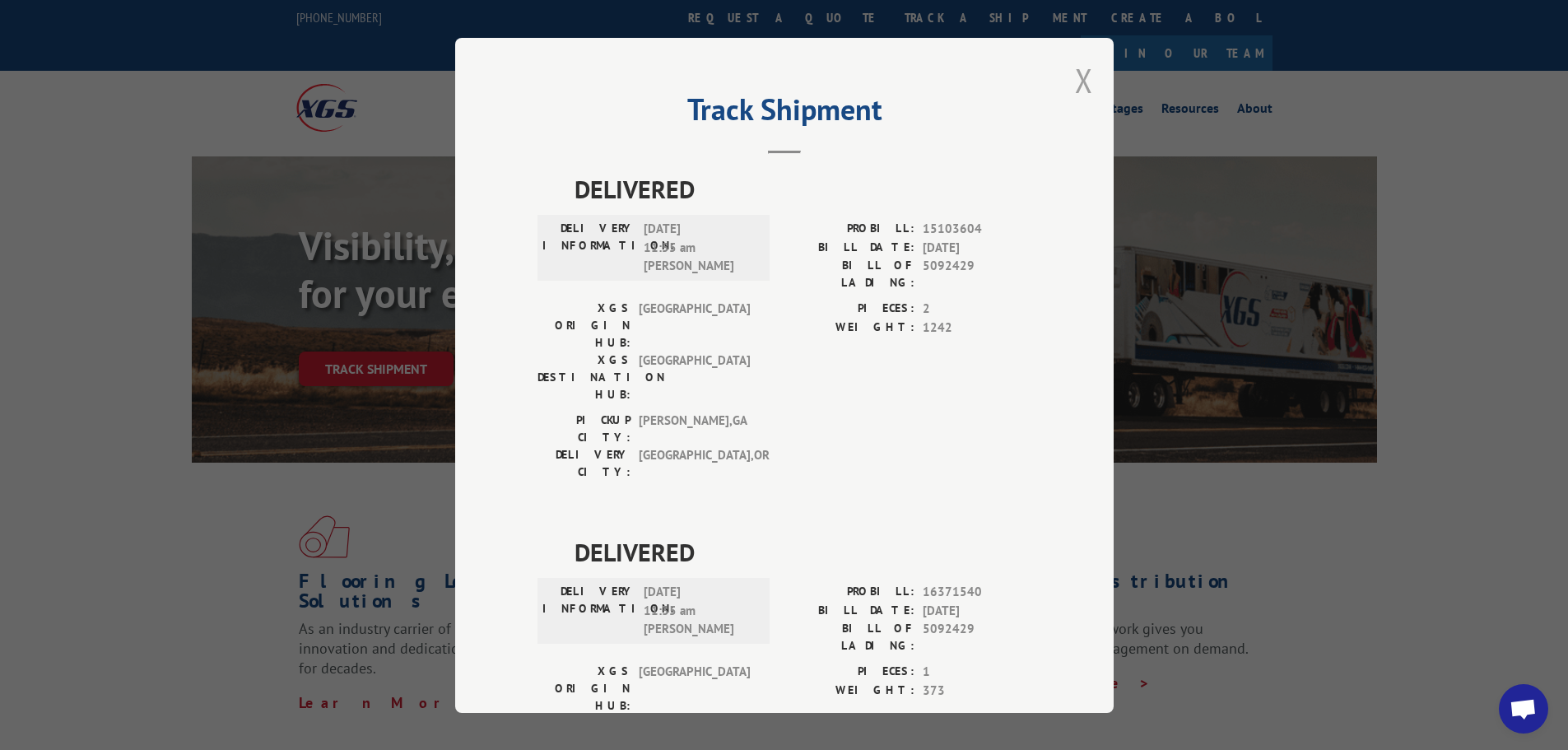
click at [1084, 86] on button "Close modal" at bounding box center [1084, 79] width 18 height 44
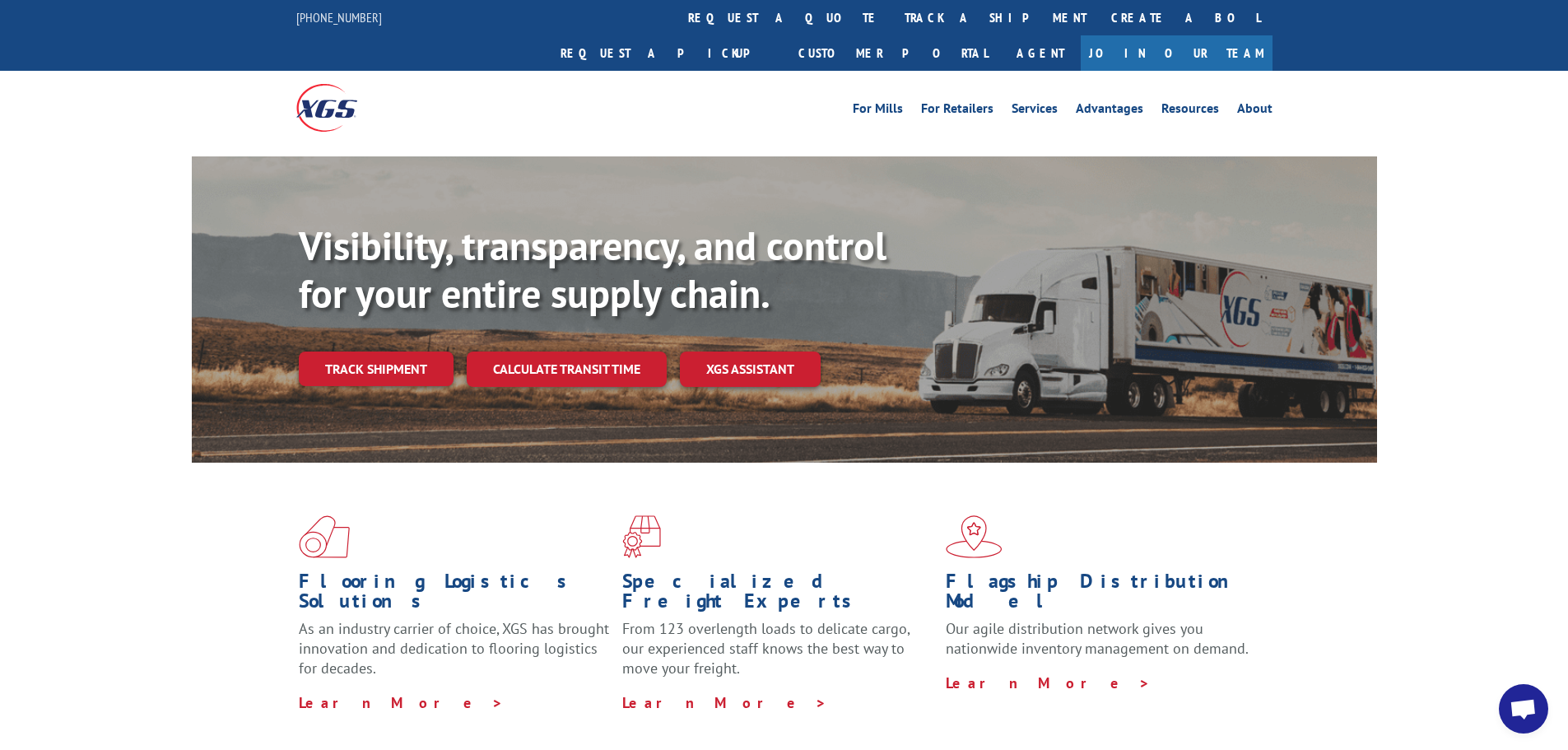
click at [297, 340] on div "Visibility, transparency, and control for your entire supply chain. Track shipm…" at bounding box center [784, 325] width 1185 height 338
click at [321, 351] on link "Track shipment" at bounding box center [376, 368] width 155 height 34
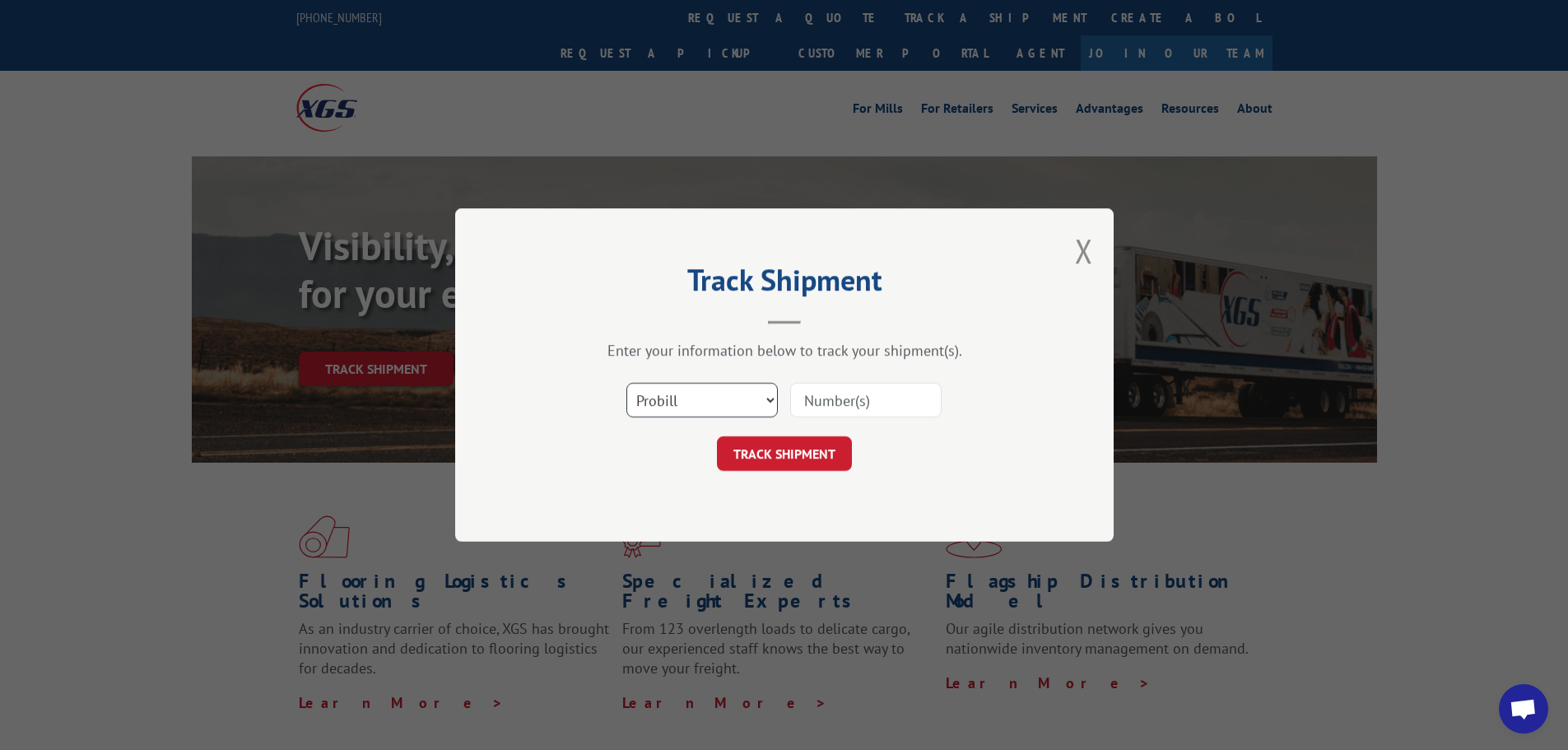
click at [701, 408] on select "Select category... Probill BOL PO" at bounding box center [702, 400] width 151 height 34
select select "bol"
click at [626, 383] on select "Select category... Probill BOL PO" at bounding box center [702, 400] width 151 height 34
click at [819, 403] on input at bounding box center [866, 400] width 151 height 34
paste input "440282"
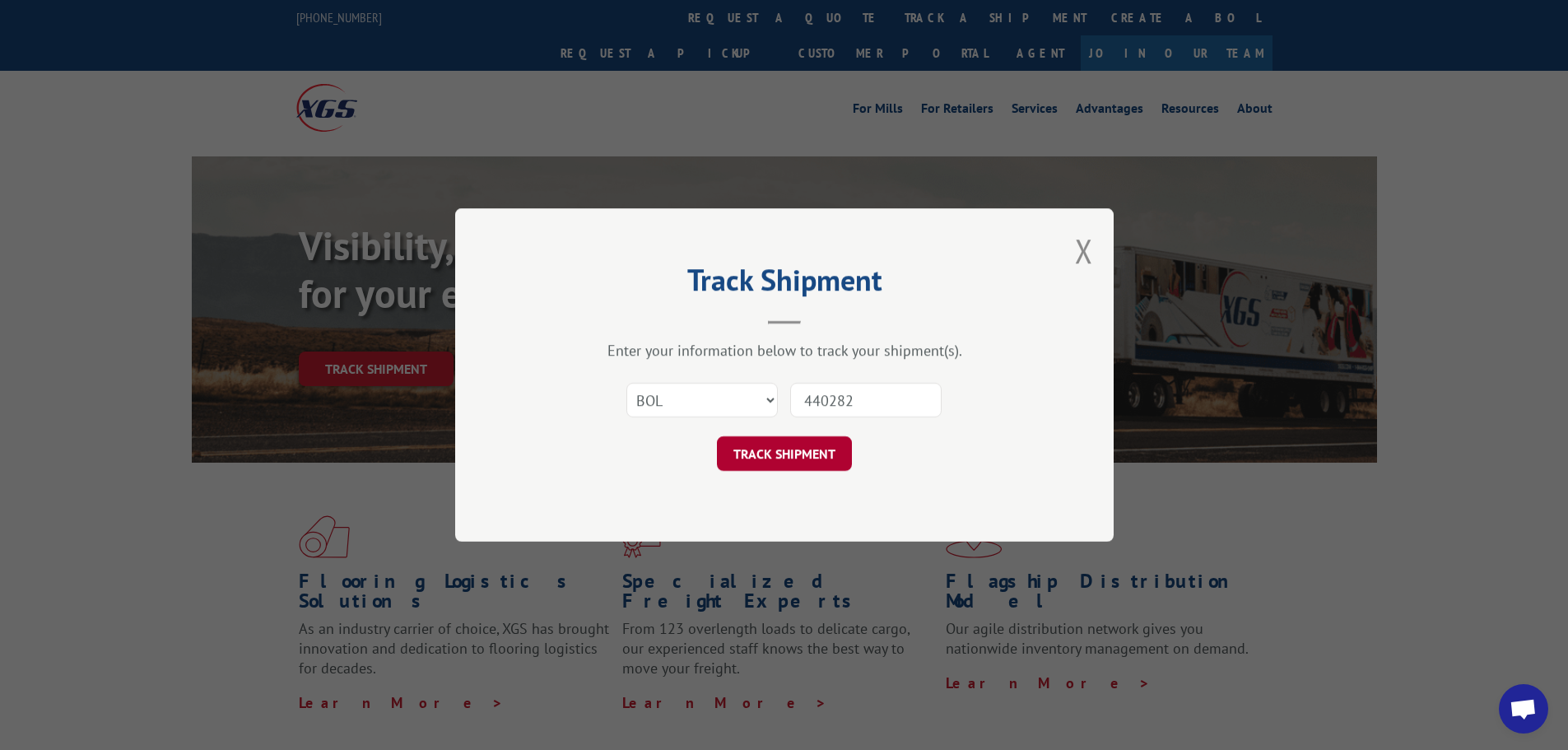
type input "440282"
click at [795, 462] on button "TRACK SHIPMENT" at bounding box center [784, 454] width 135 height 34
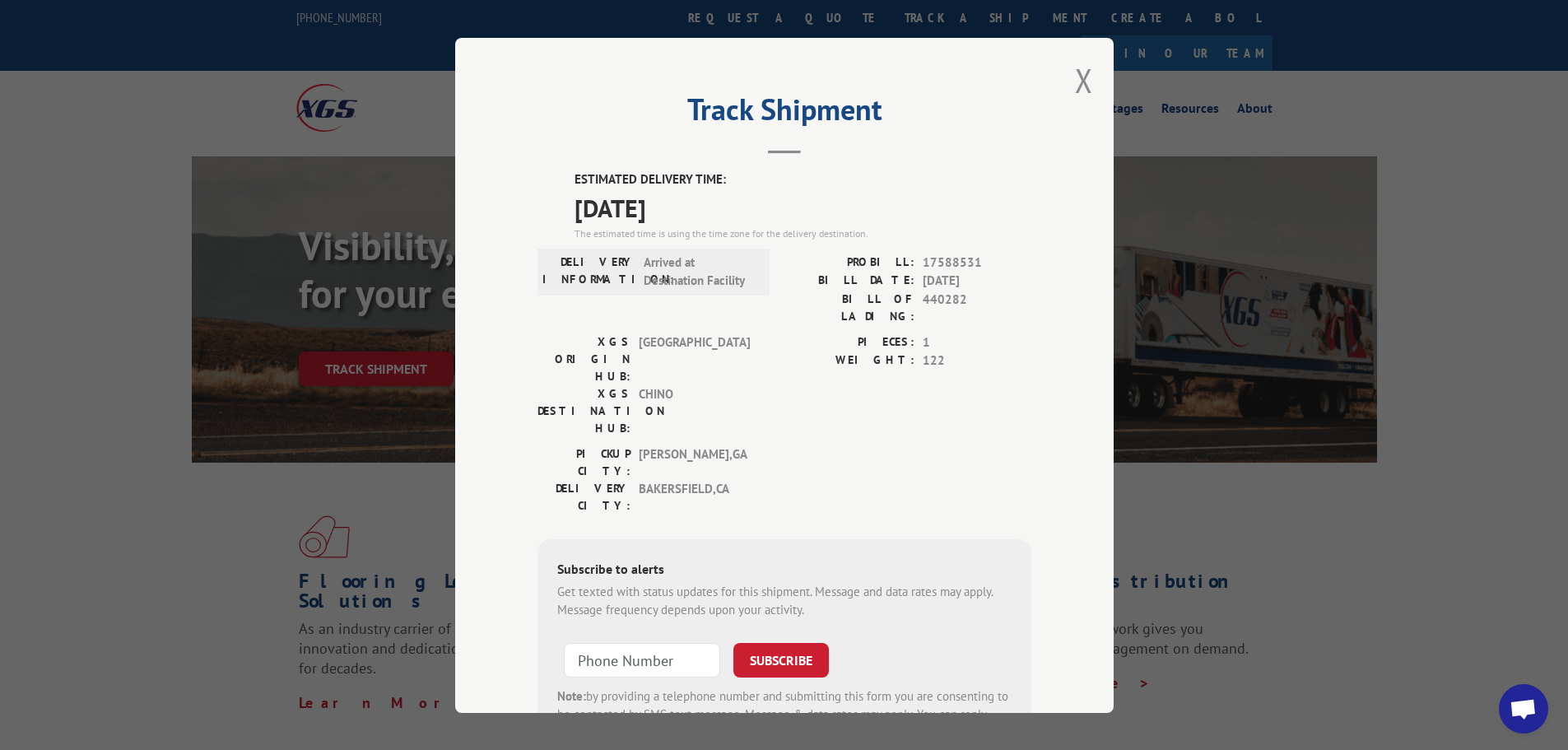
drag, startPoint x: 567, startPoint y: 177, endPoint x: 696, endPoint y: 220, distance: 136.0
click at [696, 220] on div "ESTIMATED DELIVERY TIME: [DATE] The estimated time is using the time zone for t…" at bounding box center [784, 466] width 494 height 592
copy div "ESTIMATED DELIVERY TIME: [DATE]"
